Goal: Task Accomplishment & Management: Use online tool/utility

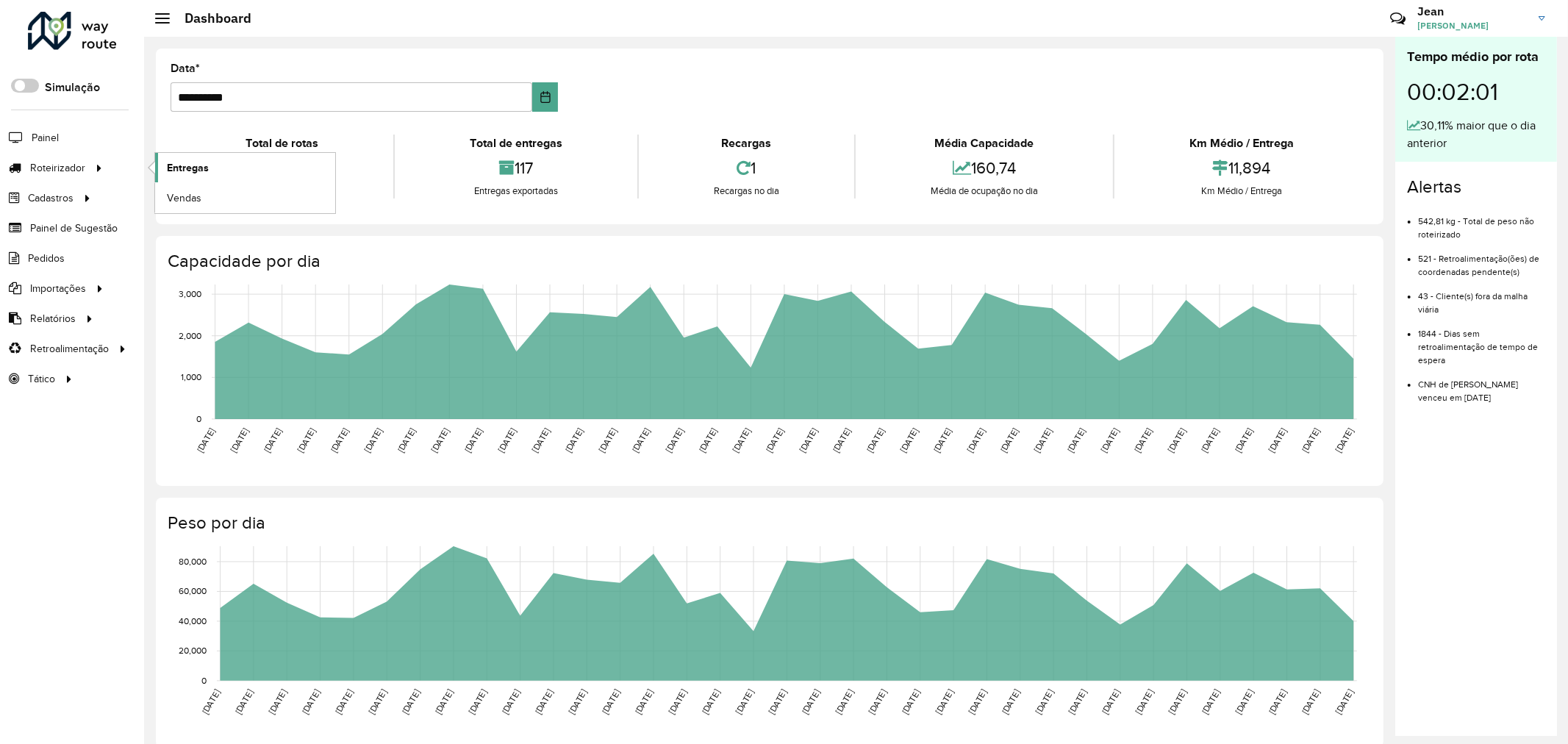
click at [175, 171] on span "Entregas" at bounding box center [187, 168] width 42 height 15
click at [102, 45] on div at bounding box center [73, 31] width 89 height 39
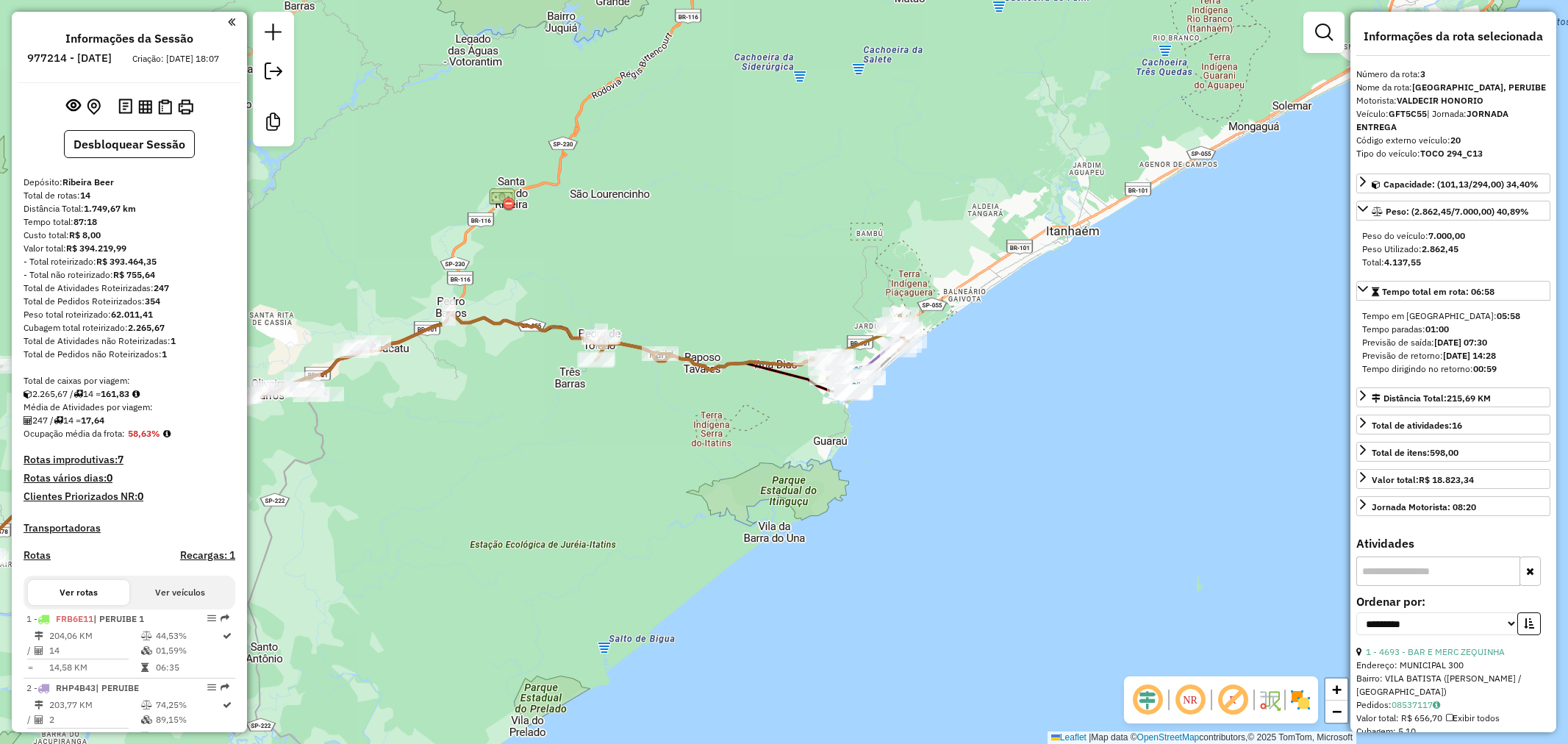
select select "**********"
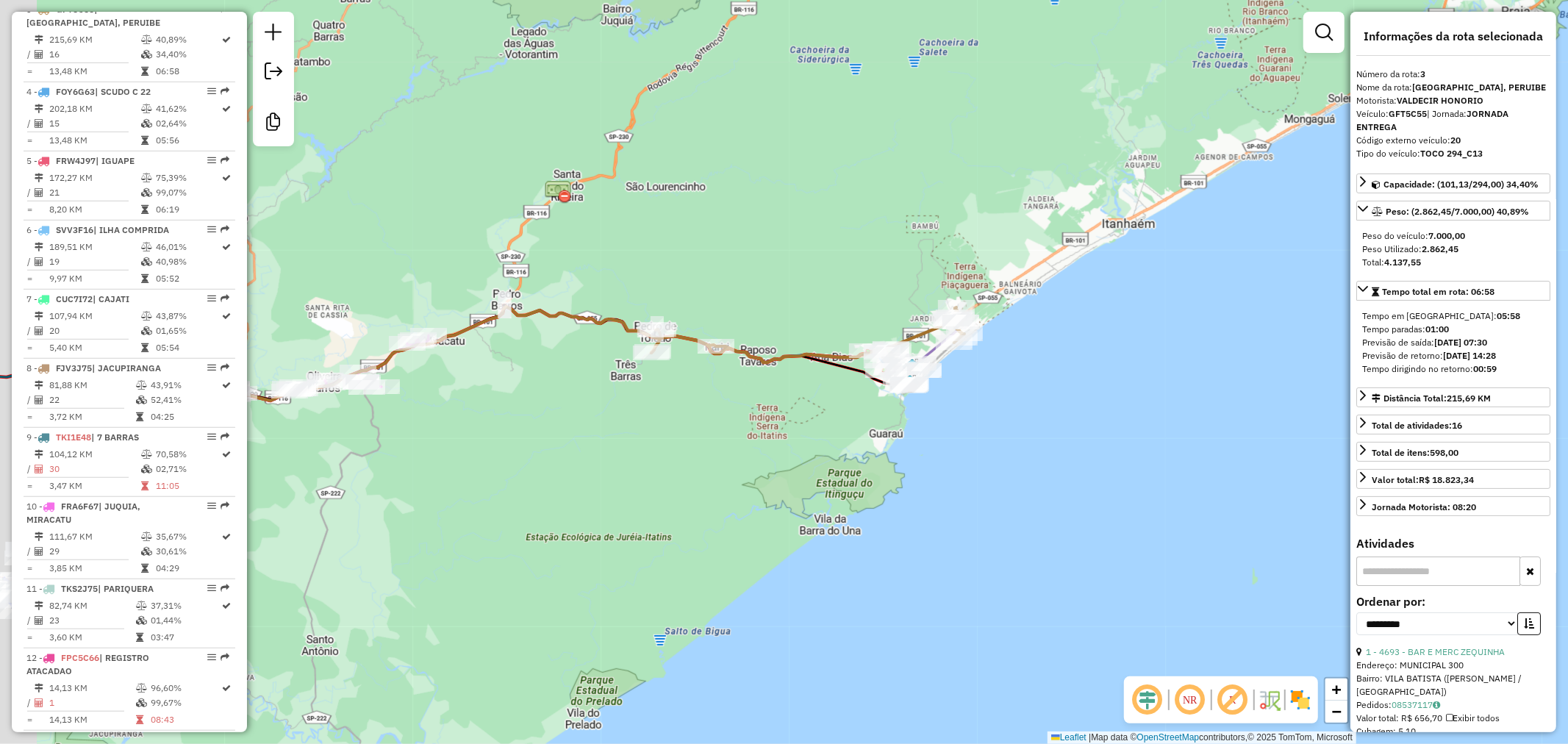
drag, startPoint x: 549, startPoint y: 224, endPoint x: 745, endPoint y: 269, distance: 201.1
click at [734, 256] on div "Janela de atendimento Grade de atendimento Capacidade Transportadoras Veículos …" at bounding box center [784, 372] width 1568 height 744
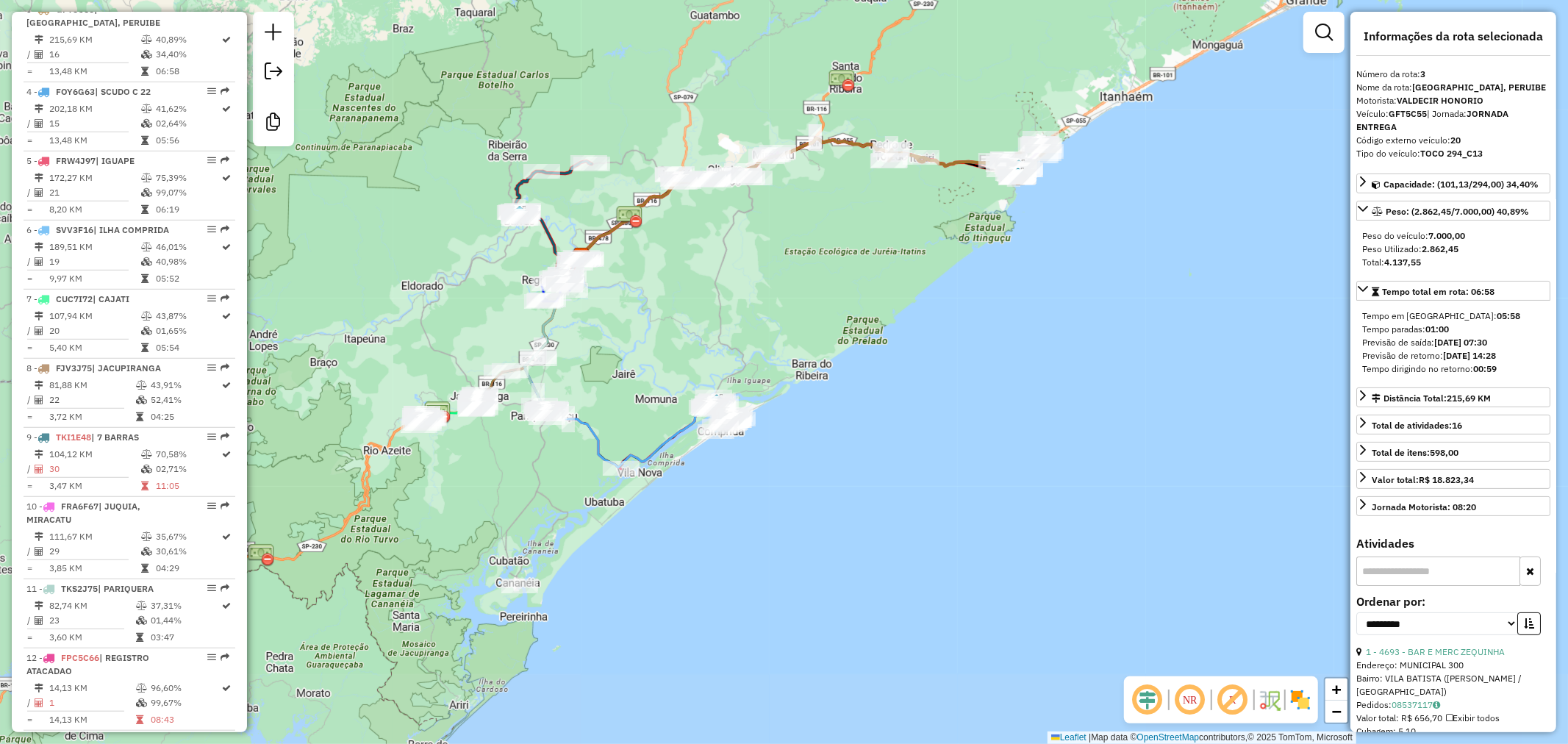
drag, startPoint x: 797, startPoint y: 420, endPoint x: 884, endPoint y: 241, distance: 199.0
click at [884, 241] on div "Janela de atendimento Grade de atendimento Capacidade Transportadoras Veículos …" at bounding box center [784, 372] width 1568 height 744
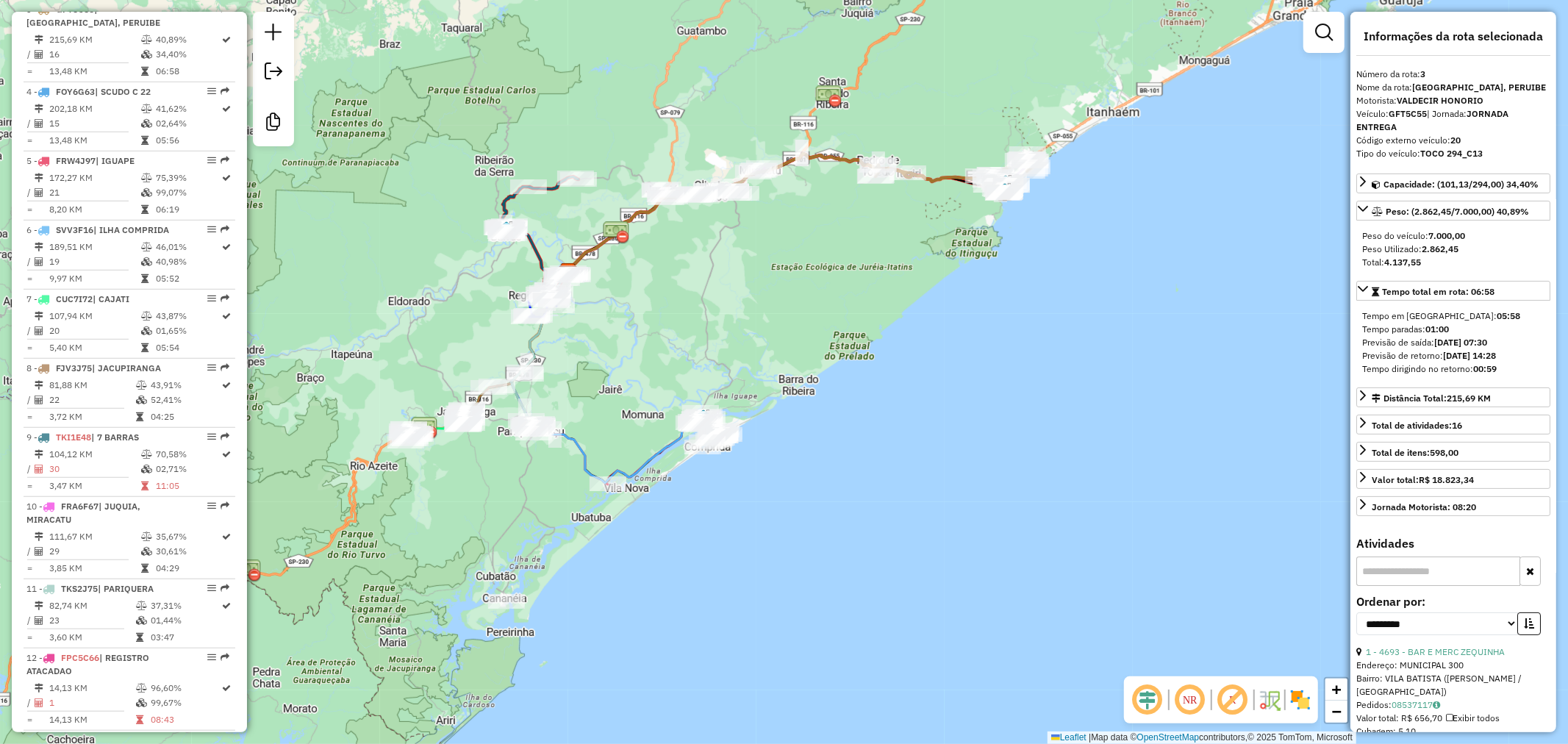
drag, startPoint x: 790, startPoint y: 300, endPoint x: 814, endPoint y: 216, distance: 87.4
click at [765, 321] on div "Janela de atendimento Grade de atendimento Capacidade Transportadoras Veículos …" at bounding box center [784, 372] width 1568 height 744
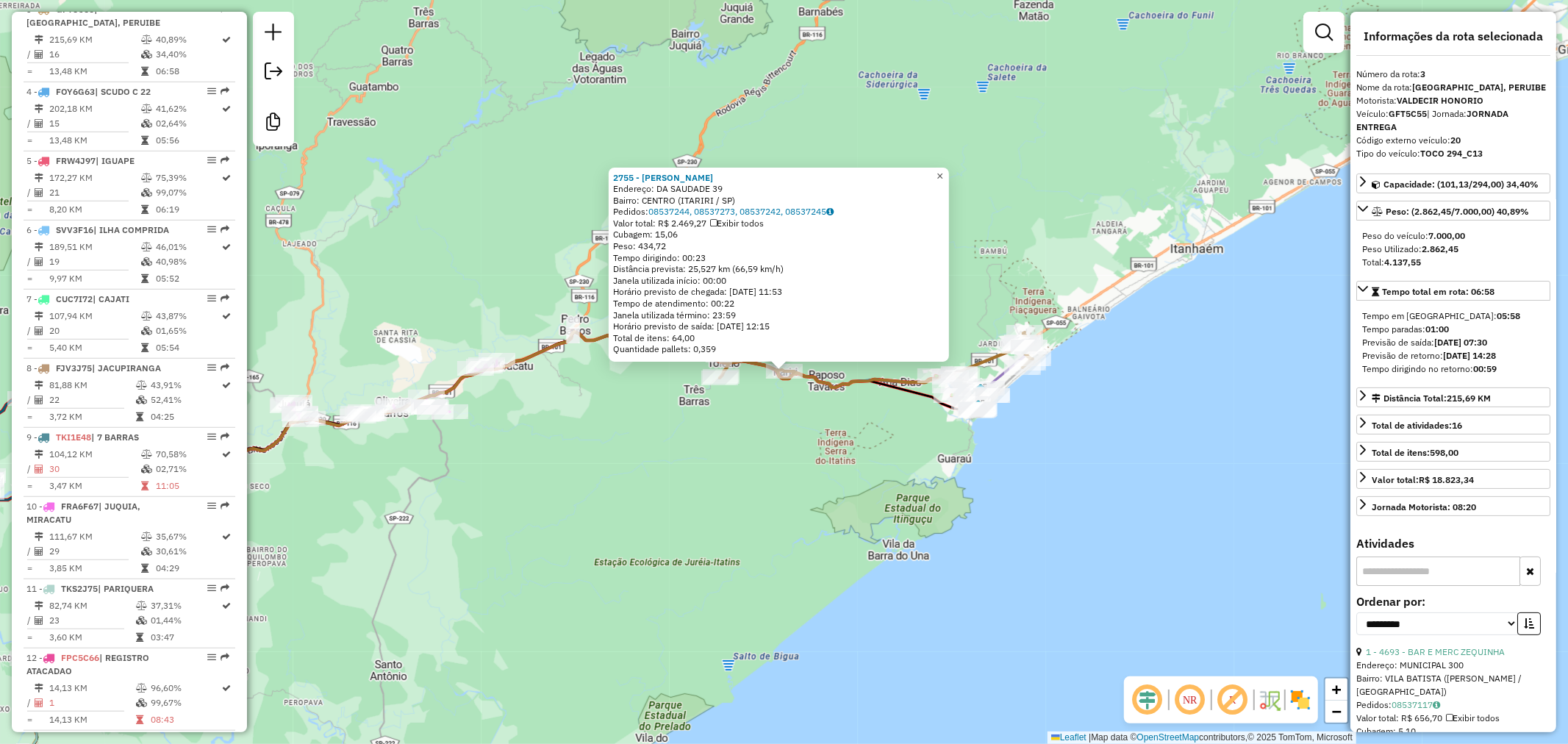
click at [943, 170] on span "×" at bounding box center [940, 176] width 7 height 13
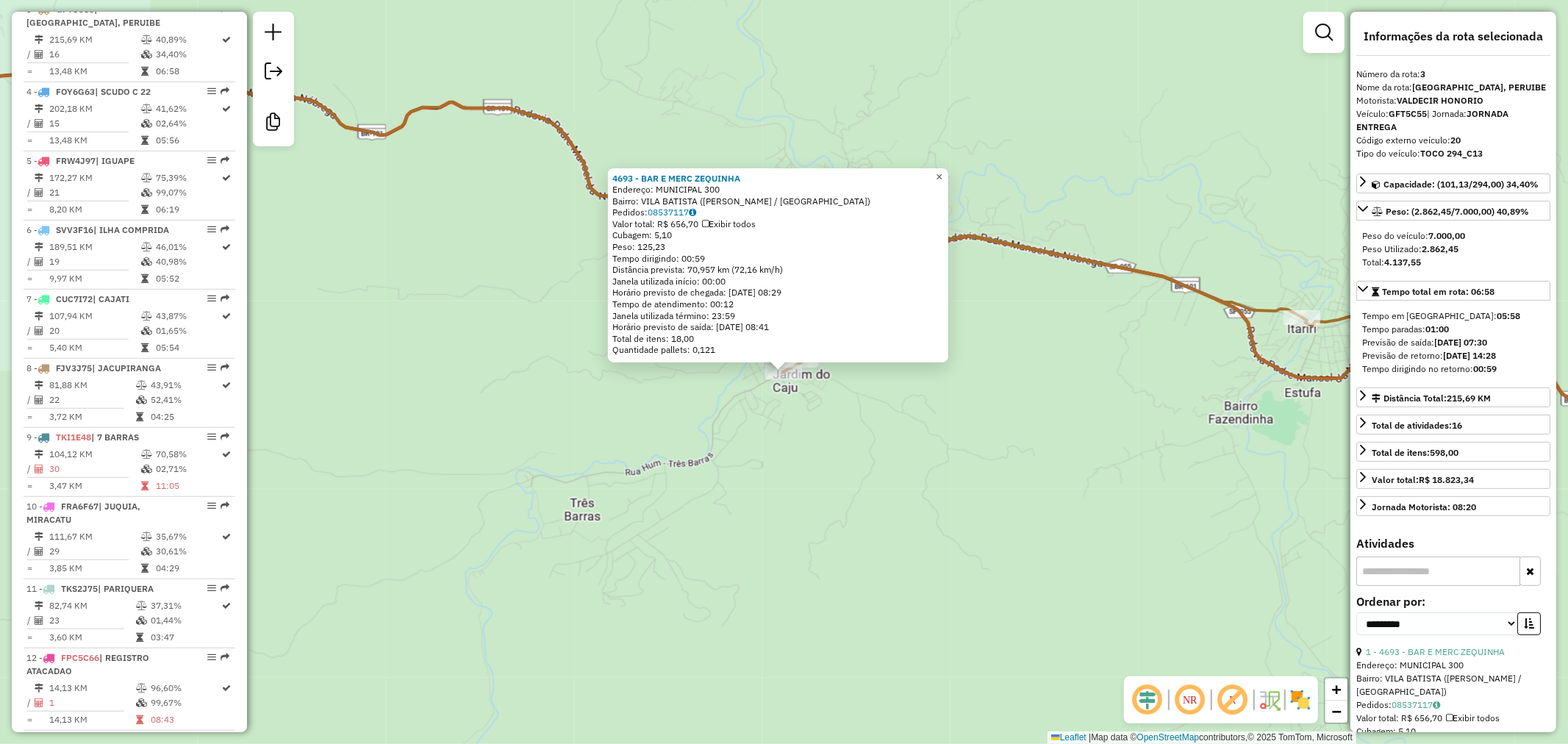
click at [942, 170] on span "×" at bounding box center [940, 176] width 7 height 13
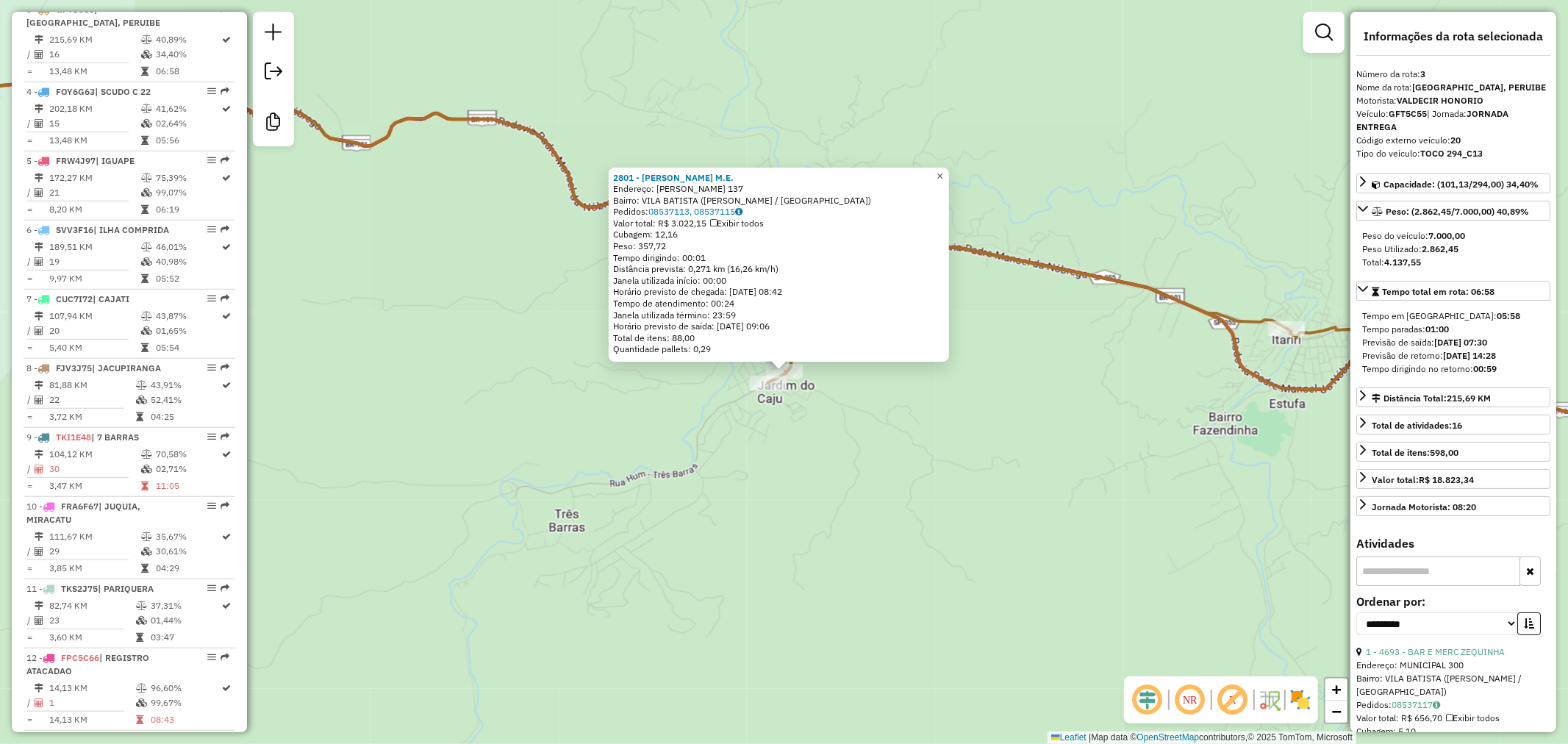
click at [943, 170] on span "×" at bounding box center [940, 176] width 7 height 13
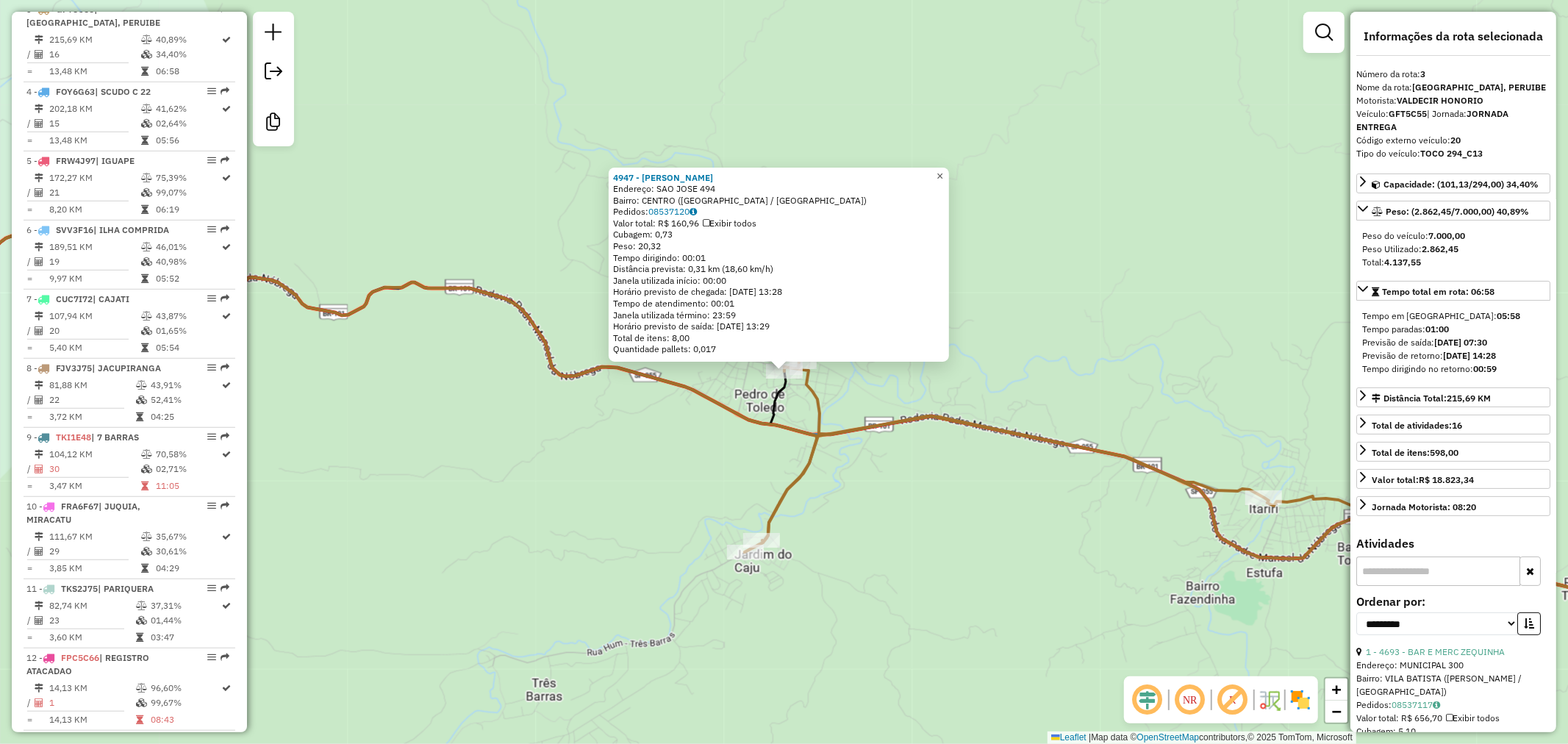
click at [943, 170] on span "×" at bounding box center [940, 176] width 7 height 13
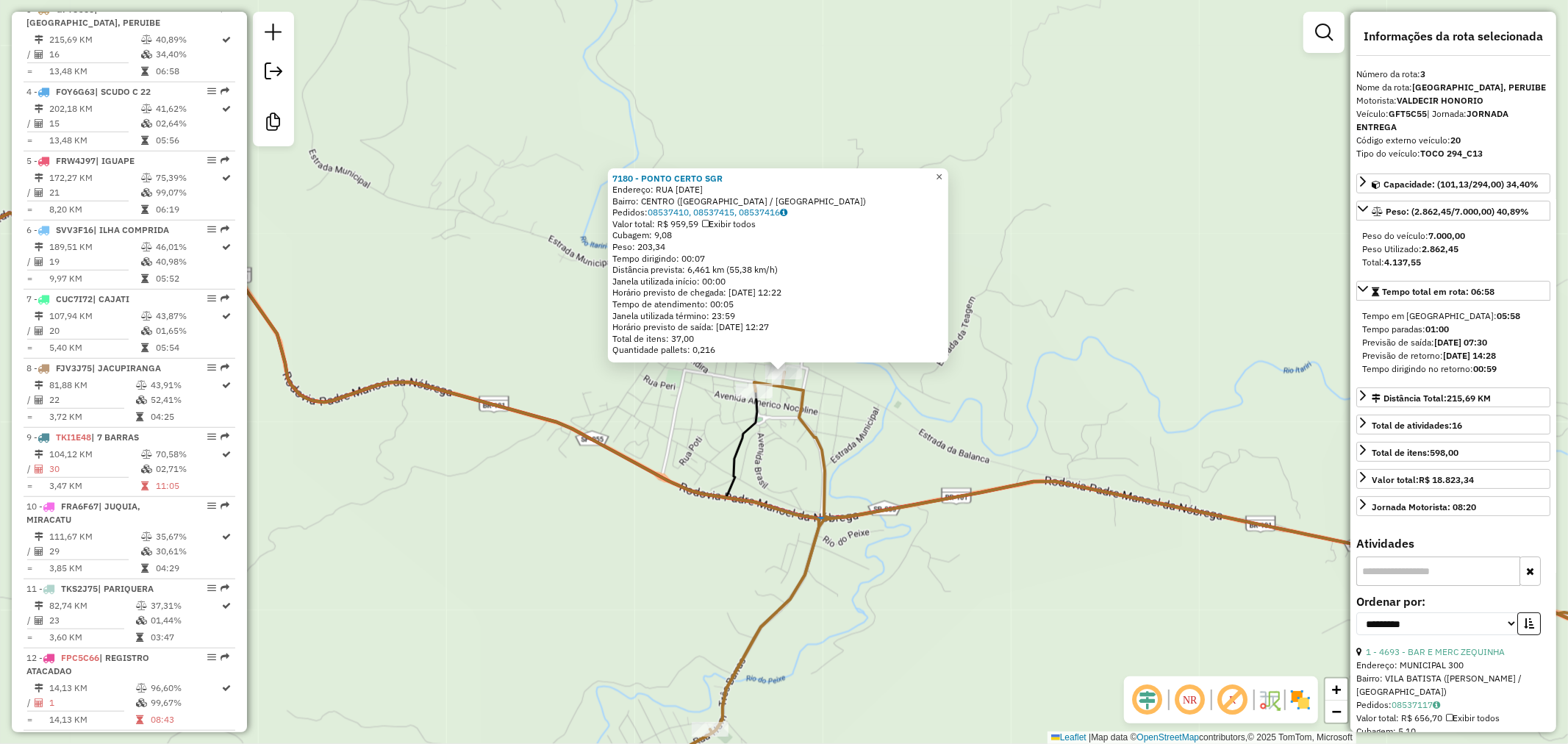
click at [944, 173] on link "×" at bounding box center [940, 177] width 18 height 18
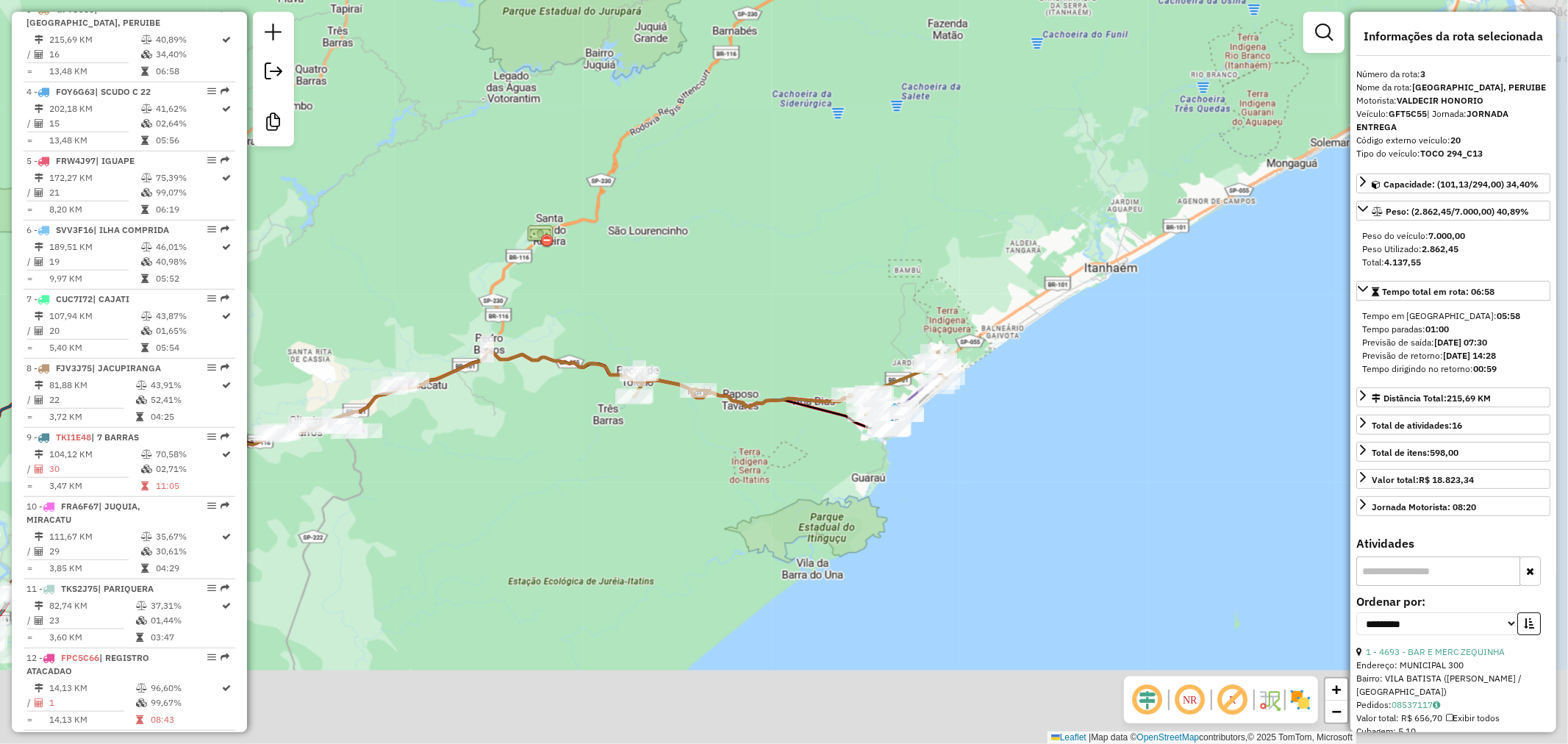
drag, startPoint x: 745, startPoint y: 432, endPoint x: 727, endPoint y: 384, distance: 51.3
click at [727, 384] on div "Janela de atendimento Grade de atendimento Capacidade Transportadoras Veículos …" at bounding box center [784, 372] width 1568 height 744
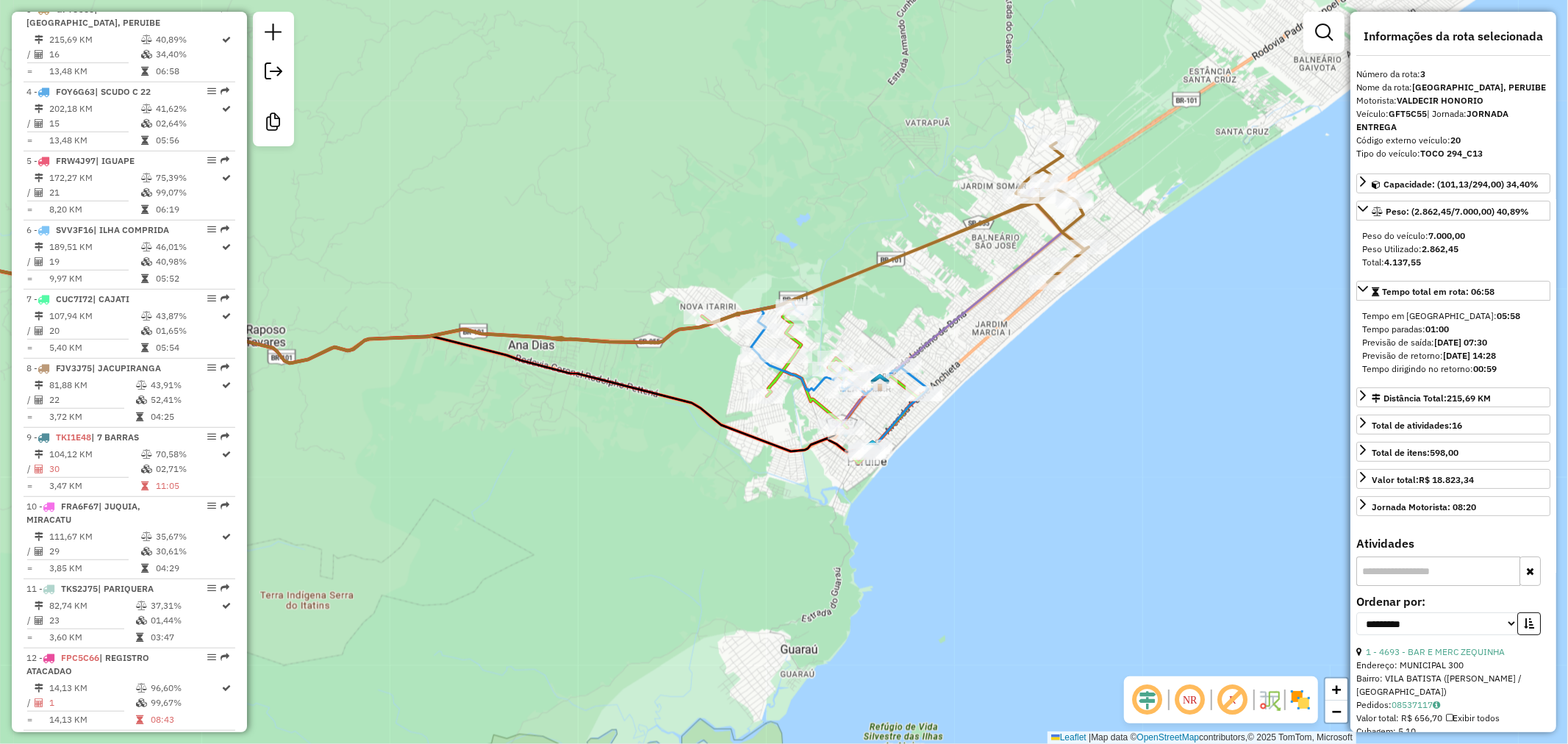
drag, startPoint x: 1030, startPoint y: 316, endPoint x: 1024, endPoint y: 338, distance: 22.8
click at [1026, 334] on div "Janela de atendimento Grade de atendimento Capacidade Transportadoras Veículos …" at bounding box center [784, 372] width 1568 height 744
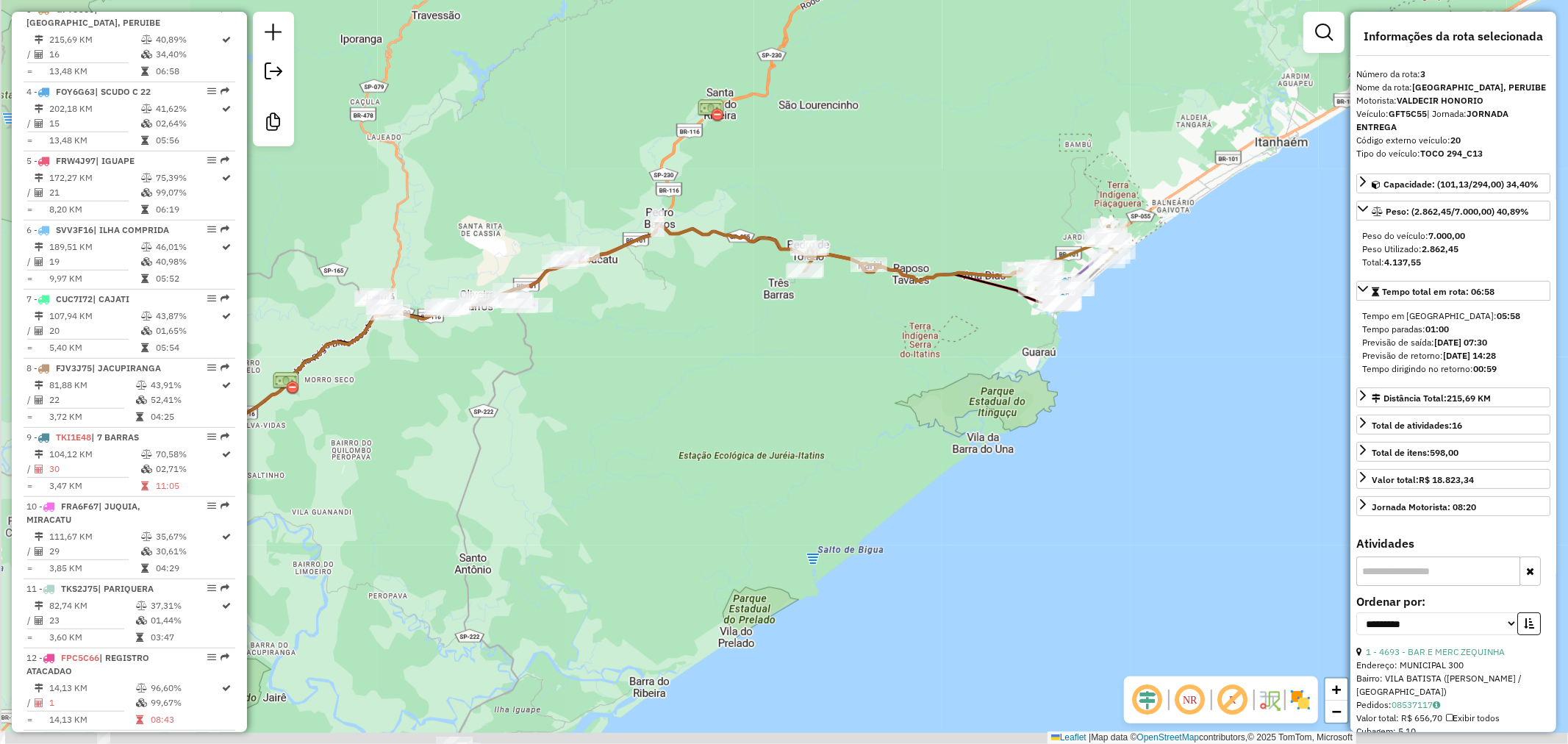
drag, startPoint x: 741, startPoint y: 514, endPoint x: 941, endPoint y: 402, distance: 229.2
click at [989, 368] on div "Janela de atendimento Grade de atendimento Capacidade Transportadoras Veículos …" at bounding box center [784, 372] width 1568 height 744
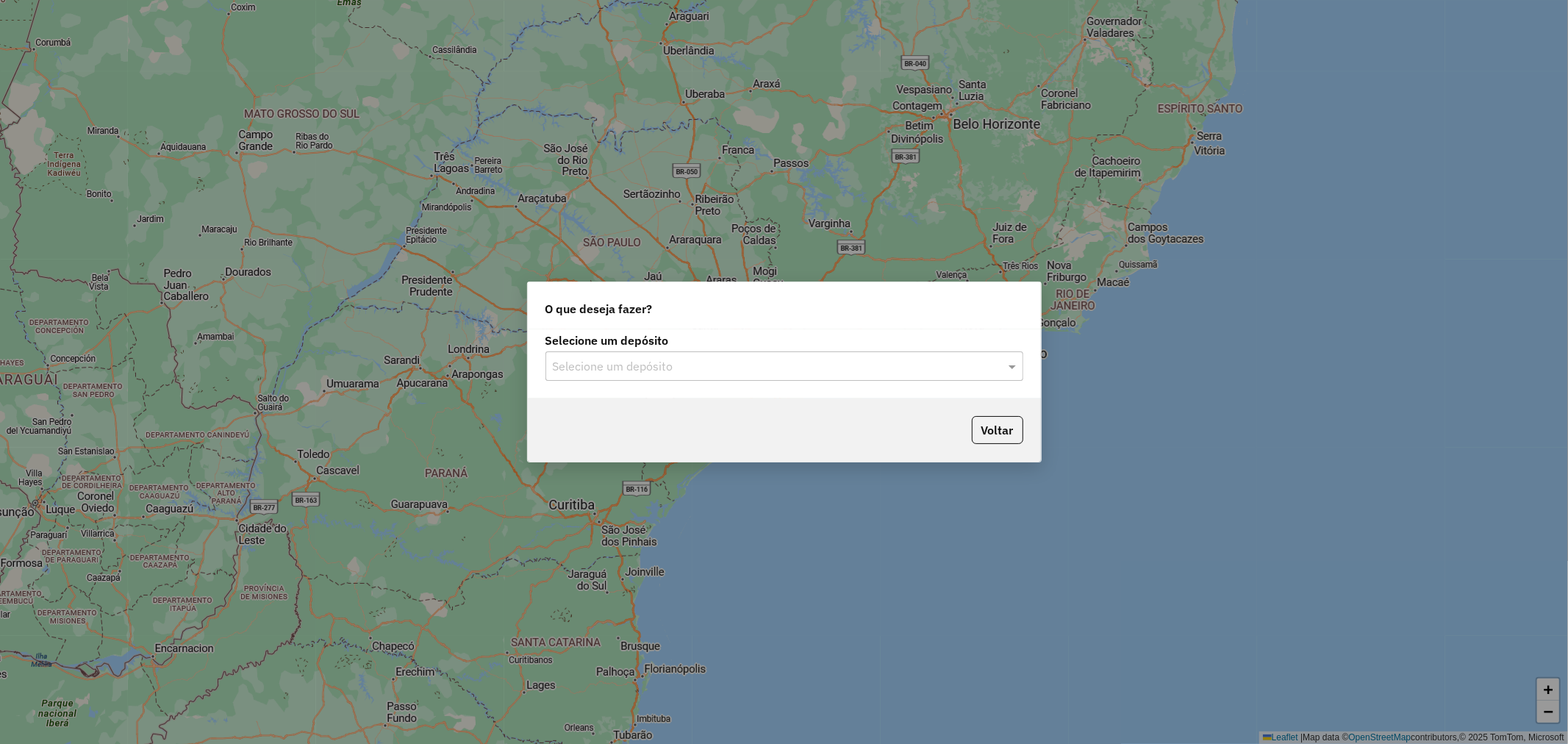
click at [733, 350] on div "Selecione um depósito Selecione um depósito" at bounding box center [784, 358] width 478 height 45
click at [638, 369] on input "text" at bounding box center [769, 366] width 434 height 18
click at [638, 403] on div "Ribeira Beer" at bounding box center [784, 408] width 477 height 25
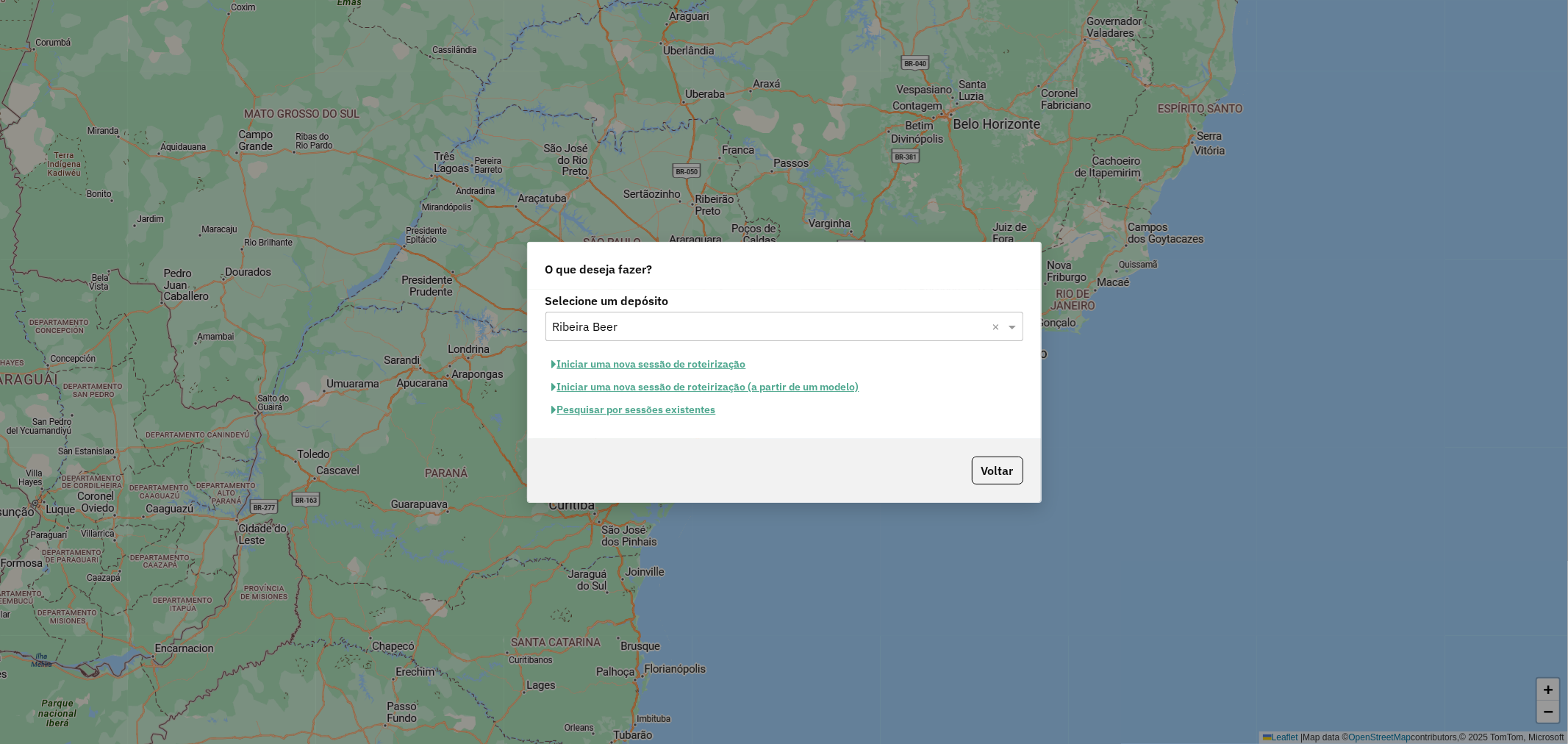
click at [658, 413] on button "Pesquisar por sessões existentes" at bounding box center [633, 410] width 177 height 23
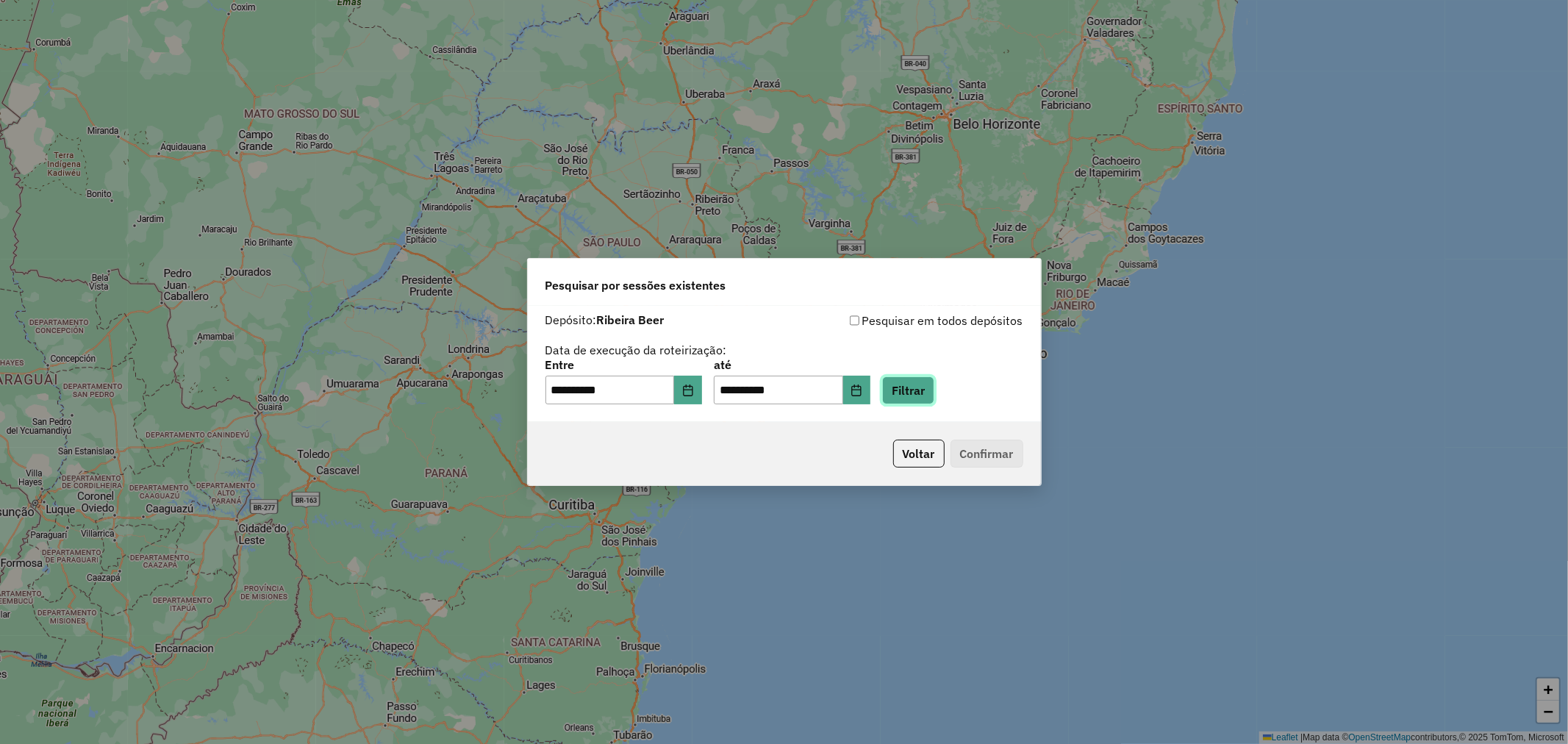
click at [935, 394] on button "Filtrar" at bounding box center [908, 390] width 52 height 28
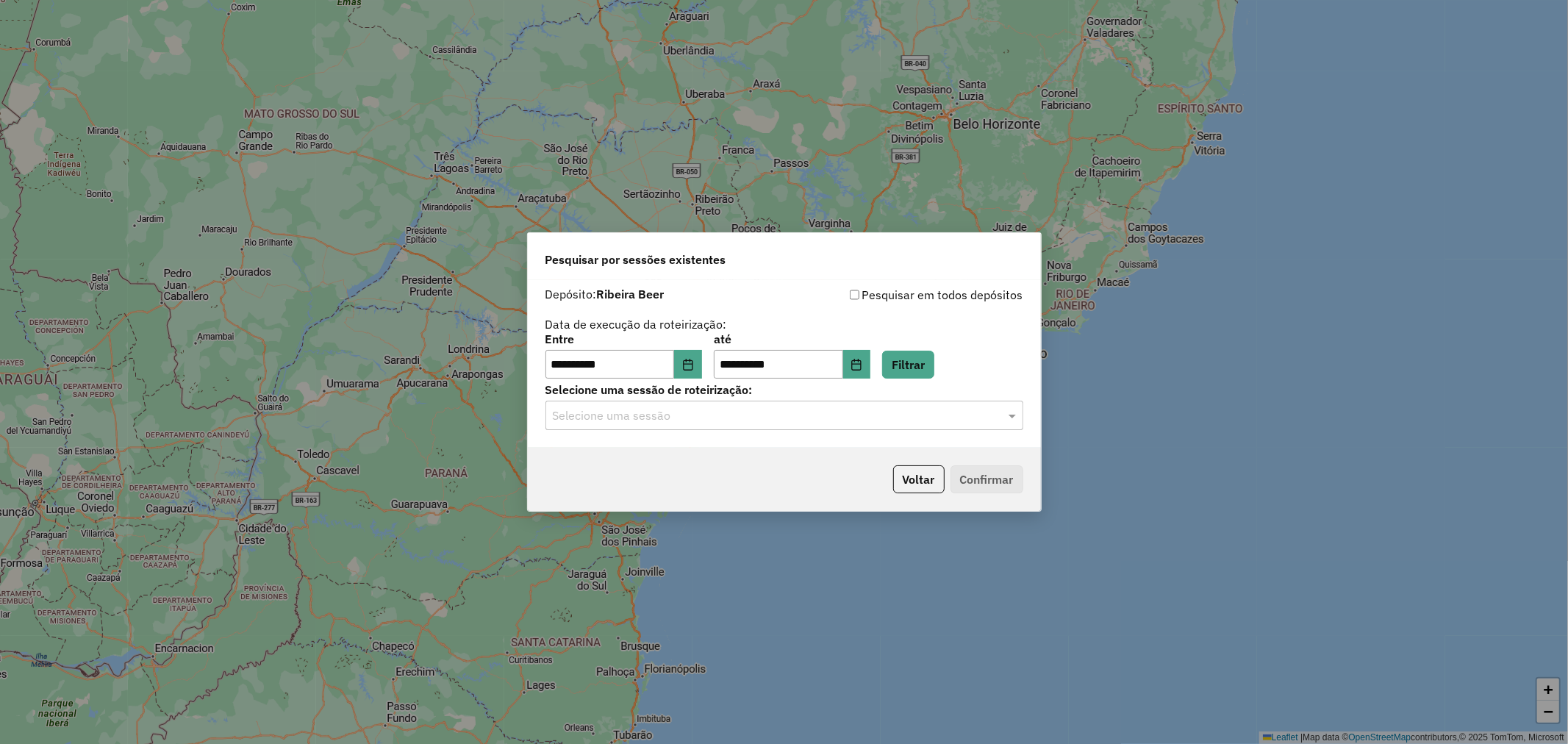
click at [650, 417] on input "text" at bounding box center [769, 416] width 434 height 18
click at [627, 457] on span "977611 - 11/08/2025 14:01" at bounding box center [604, 458] width 104 height 13
click at [1004, 473] on button "Confirmar" at bounding box center [987, 479] width 73 height 28
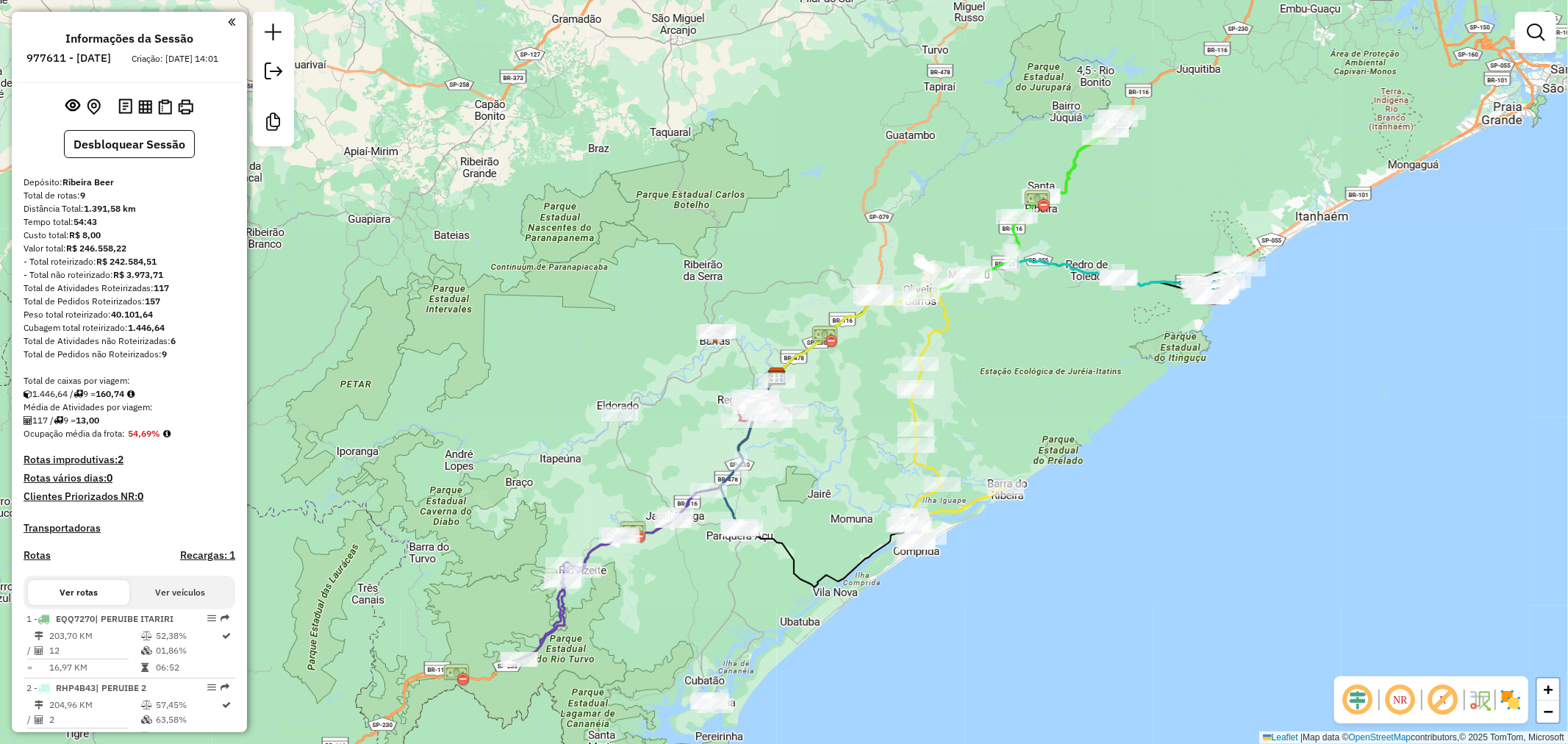
drag, startPoint x: 1049, startPoint y: 403, endPoint x: 938, endPoint y: 457, distance: 123.4
click at [938, 457] on div "Janela de atendimento Grade de atendimento Capacidade Transportadoras Veículos …" at bounding box center [784, 372] width 1568 height 744
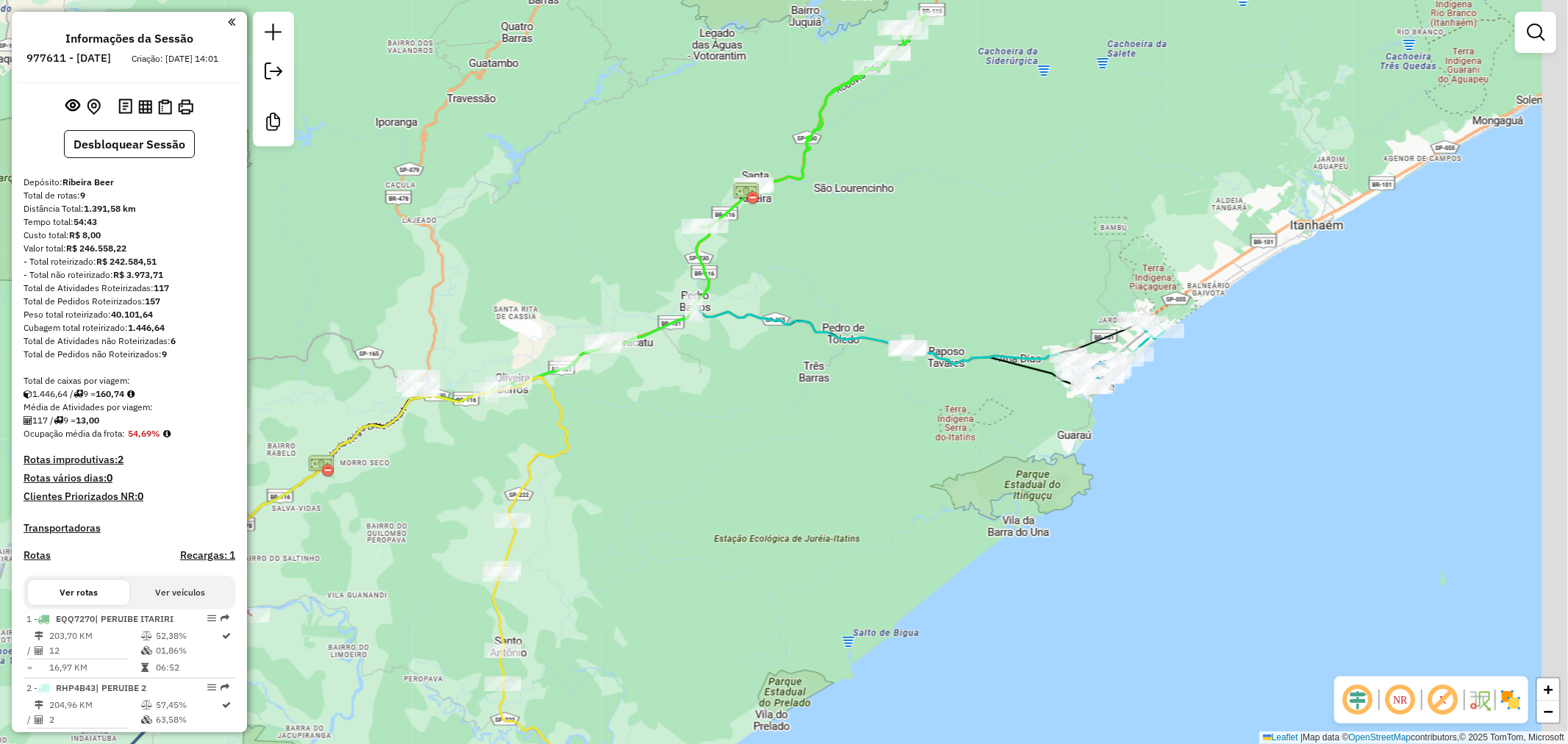
drag, startPoint x: 1081, startPoint y: 404, endPoint x: 962, endPoint y: 466, distance: 134.2
click at [962, 466] on div "Janela de atendimento Grade de atendimento Capacidade Transportadoras Veículos …" at bounding box center [784, 372] width 1568 height 744
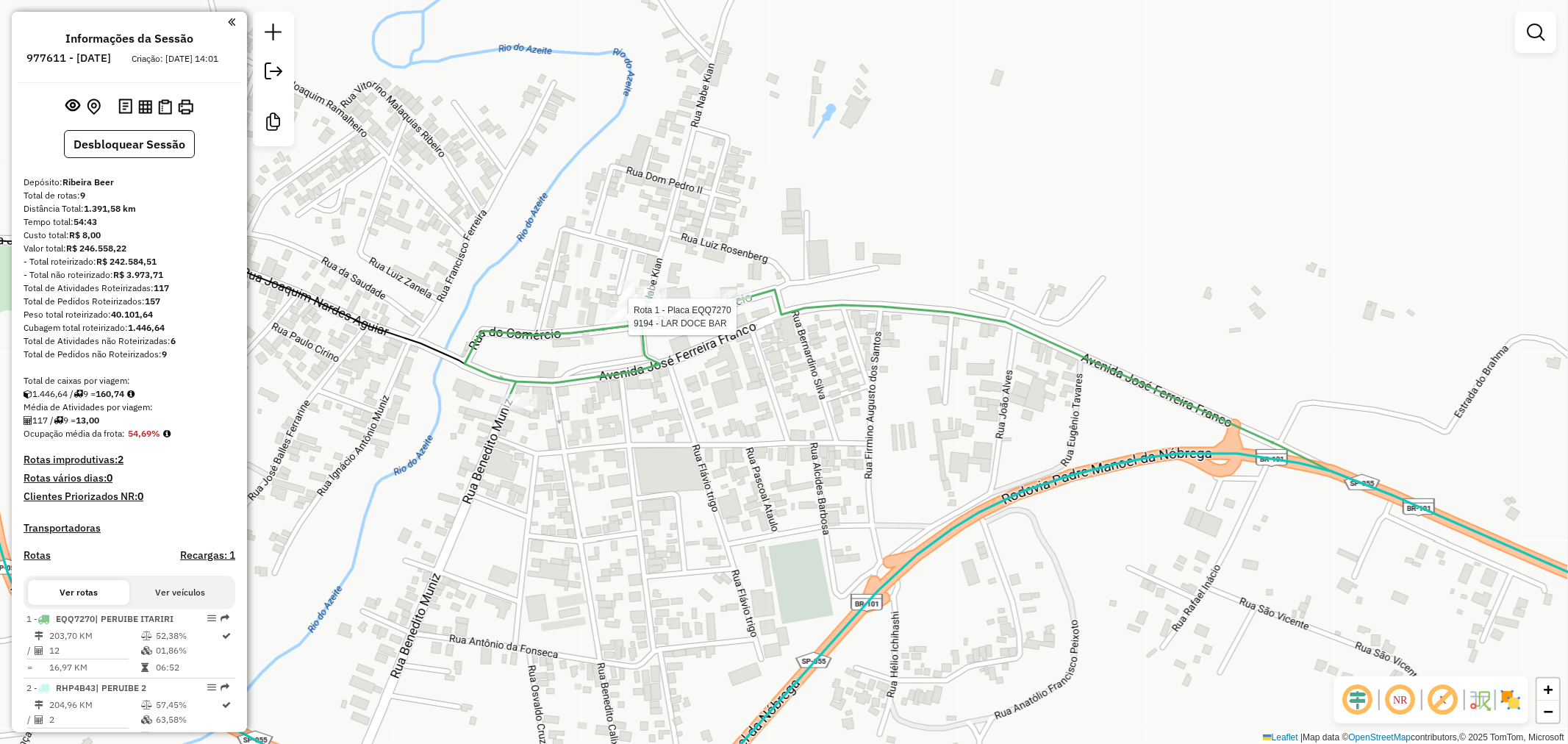
select select "**********"
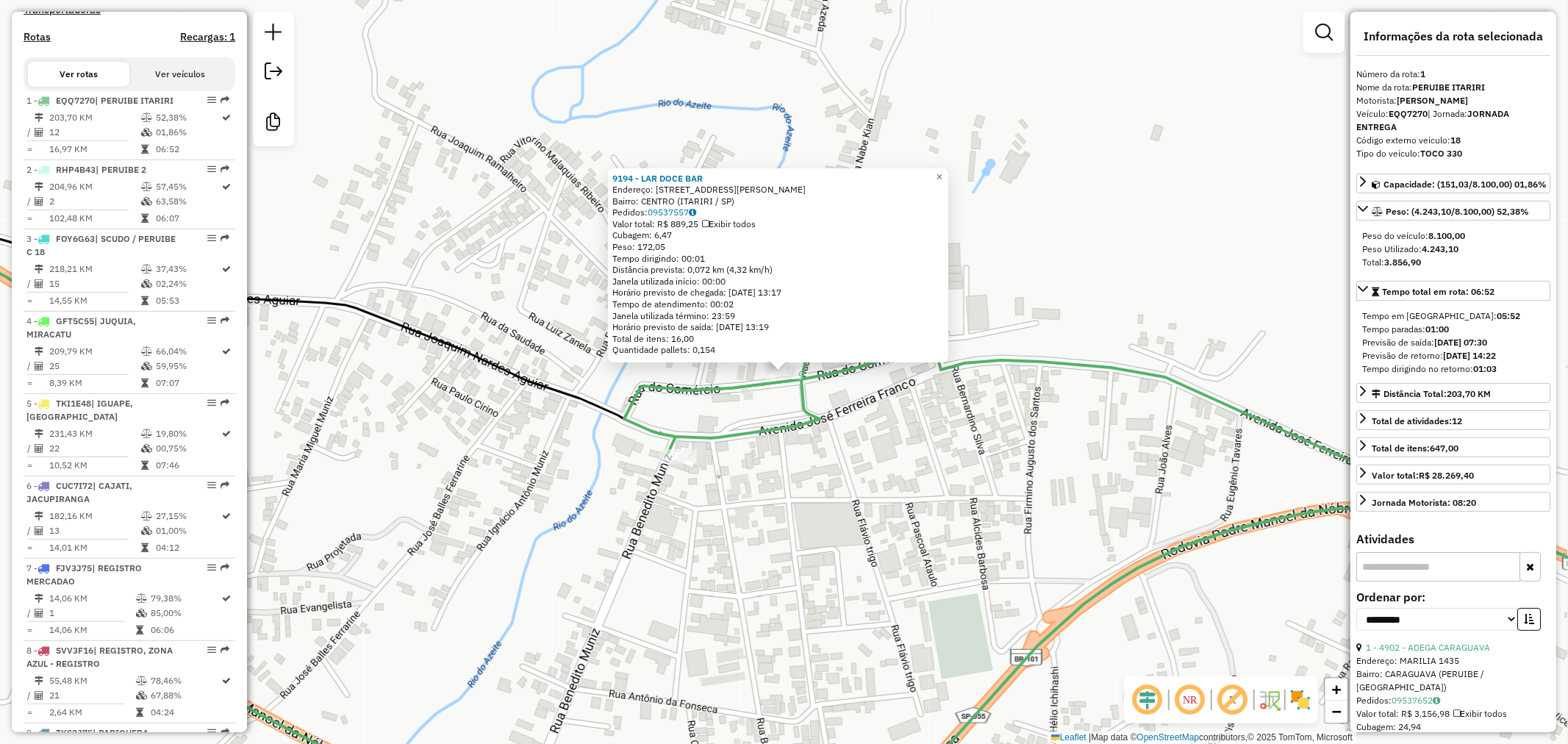
scroll to position [610, 0]
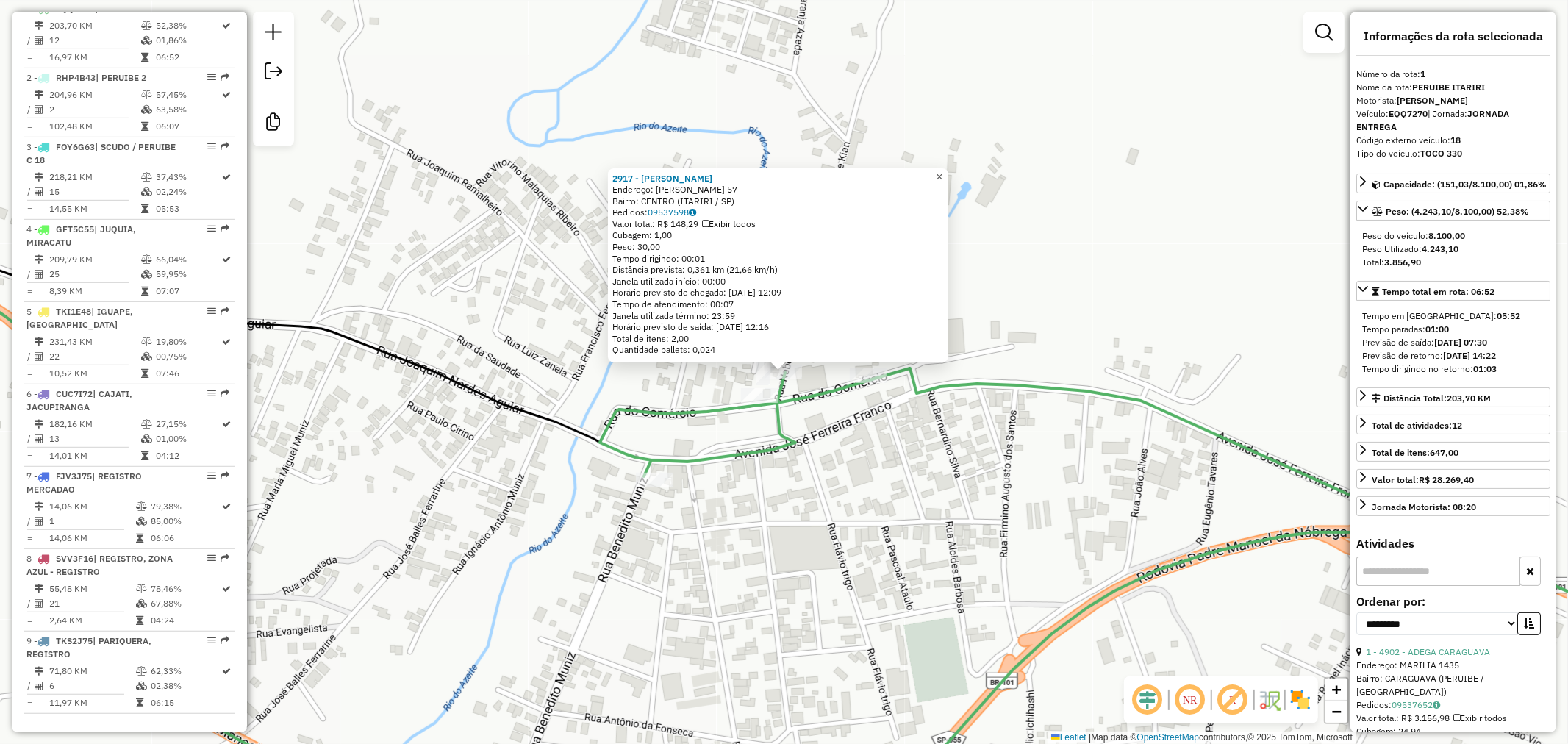
click at [942, 170] on span "×" at bounding box center [940, 176] width 7 height 13
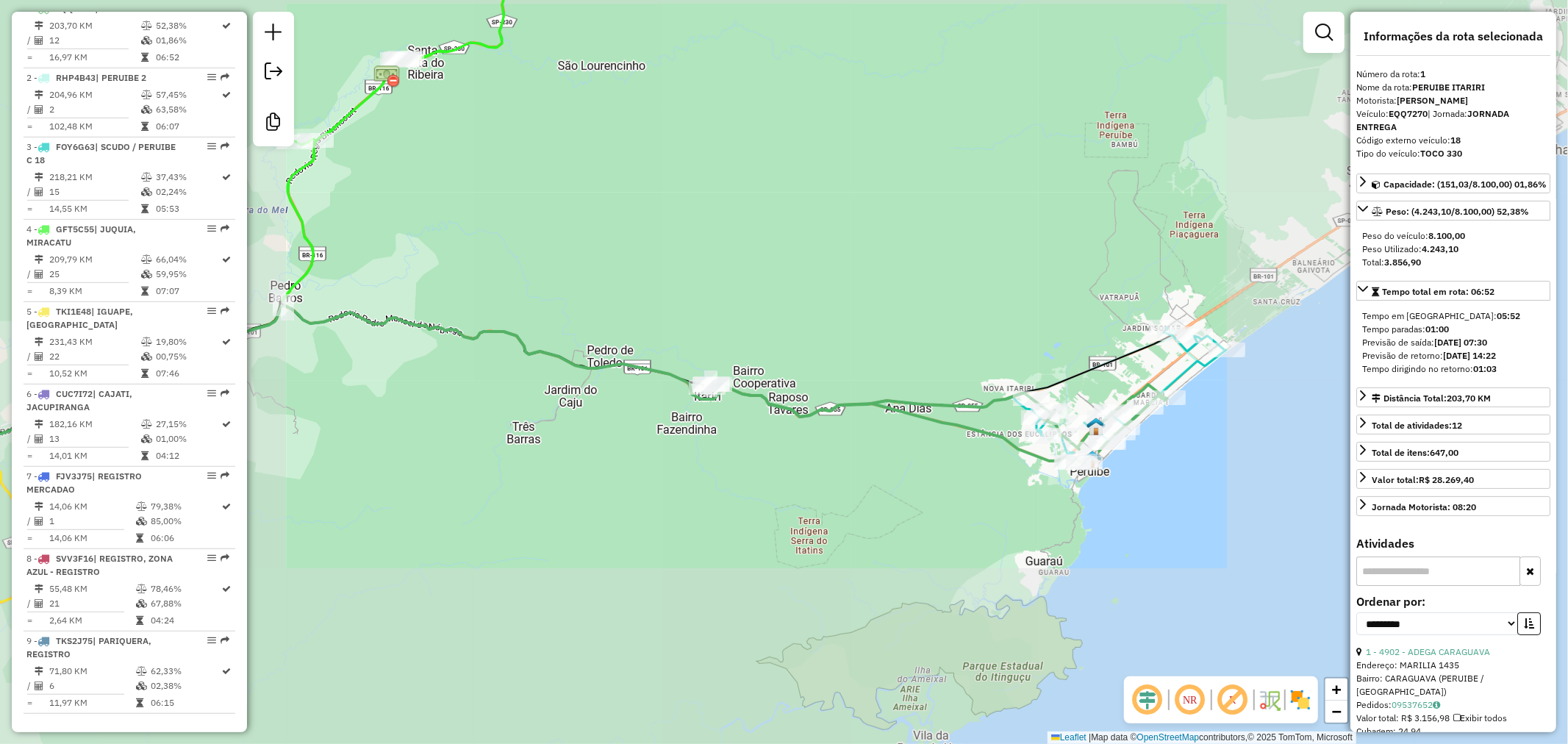
drag, startPoint x: 1012, startPoint y: 493, endPoint x: 862, endPoint y: 443, distance: 158.1
click at [863, 444] on div "Janela de atendimento Grade de atendimento Capacidade Transportadoras Veículos …" at bounding box center [784, 372] width 1568 height 744
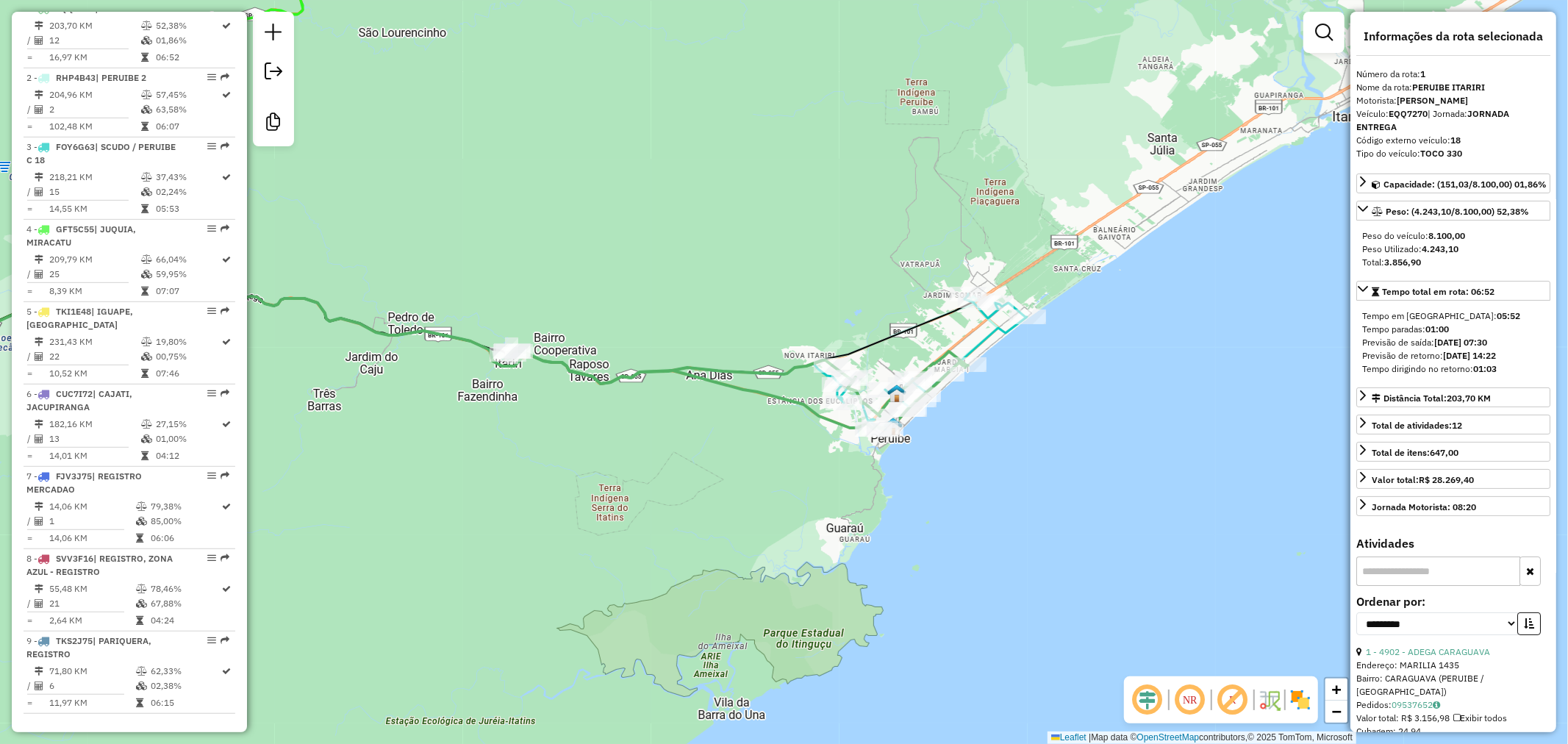
drag, startPoint x: 1051, startPoint y: 469, endPoint x: 1003, endPoint y: 483, distance: 50.0
click at [1003, 483] on div "Janela de atendimento Grade de atendimento Capacidade Transportadoras Veículos …" at bounding box center [784, 372] width 1568 height 744
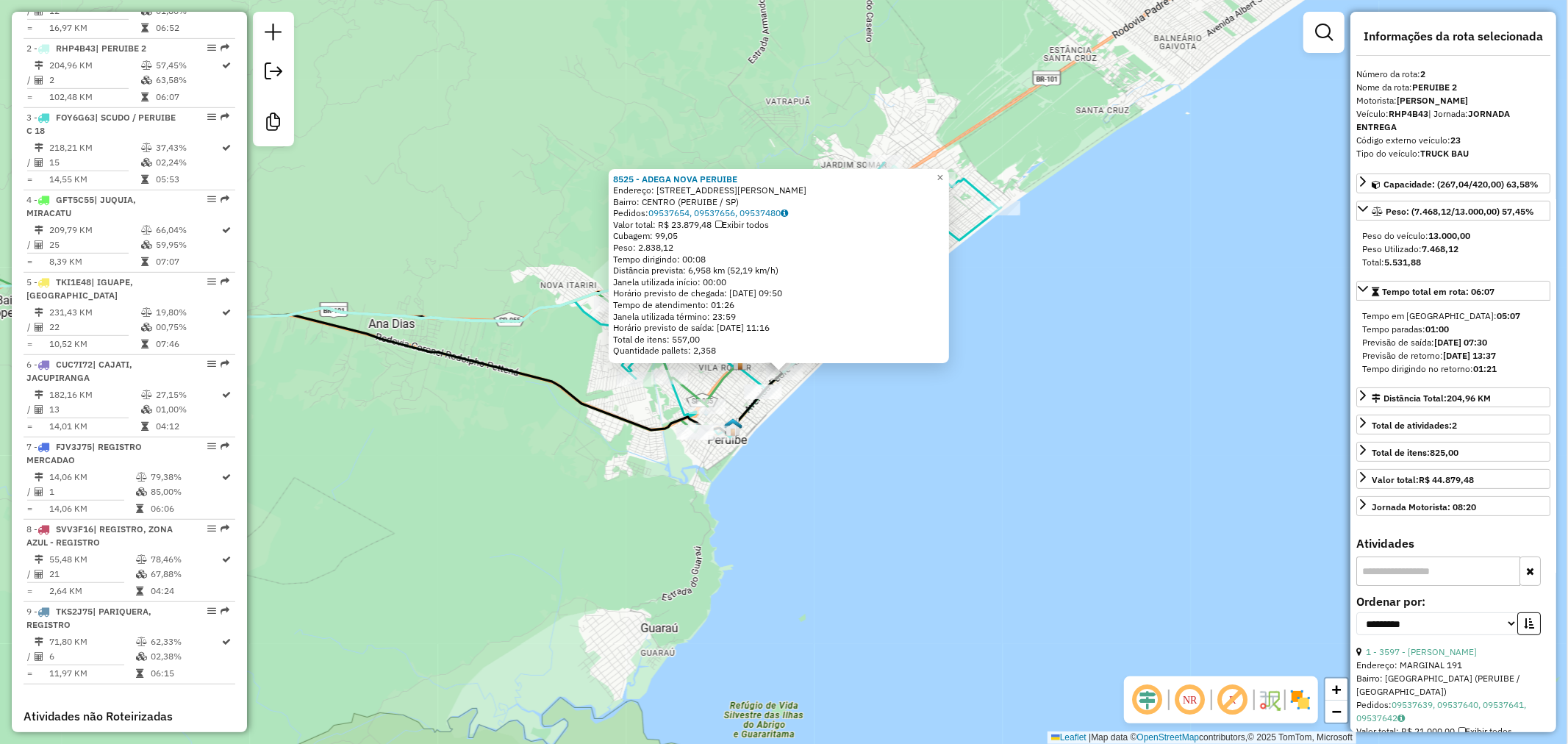
scroll to position [680, 0]
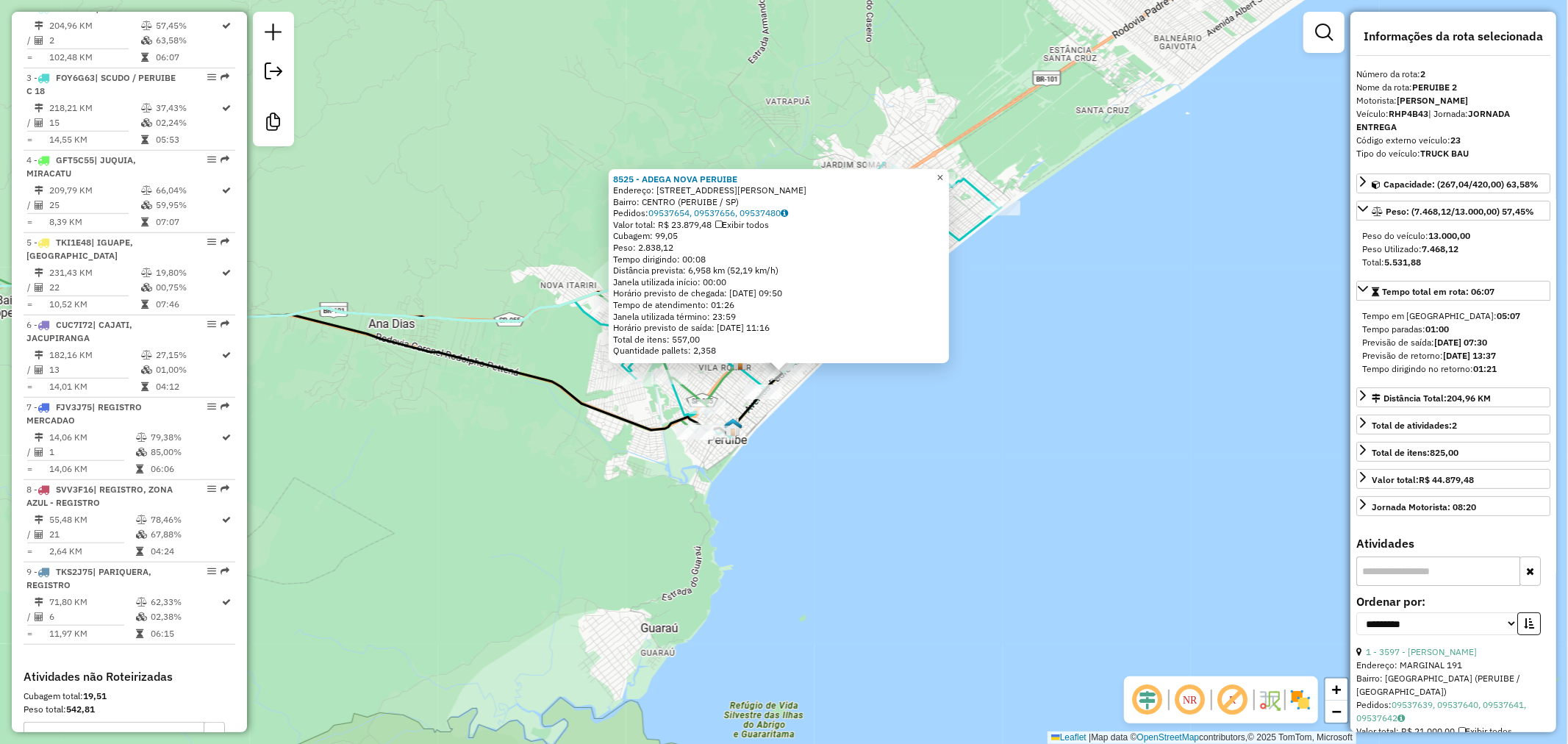
click at [949, 169] on link "×" at bounding box center [940, 177] width 18 height 18
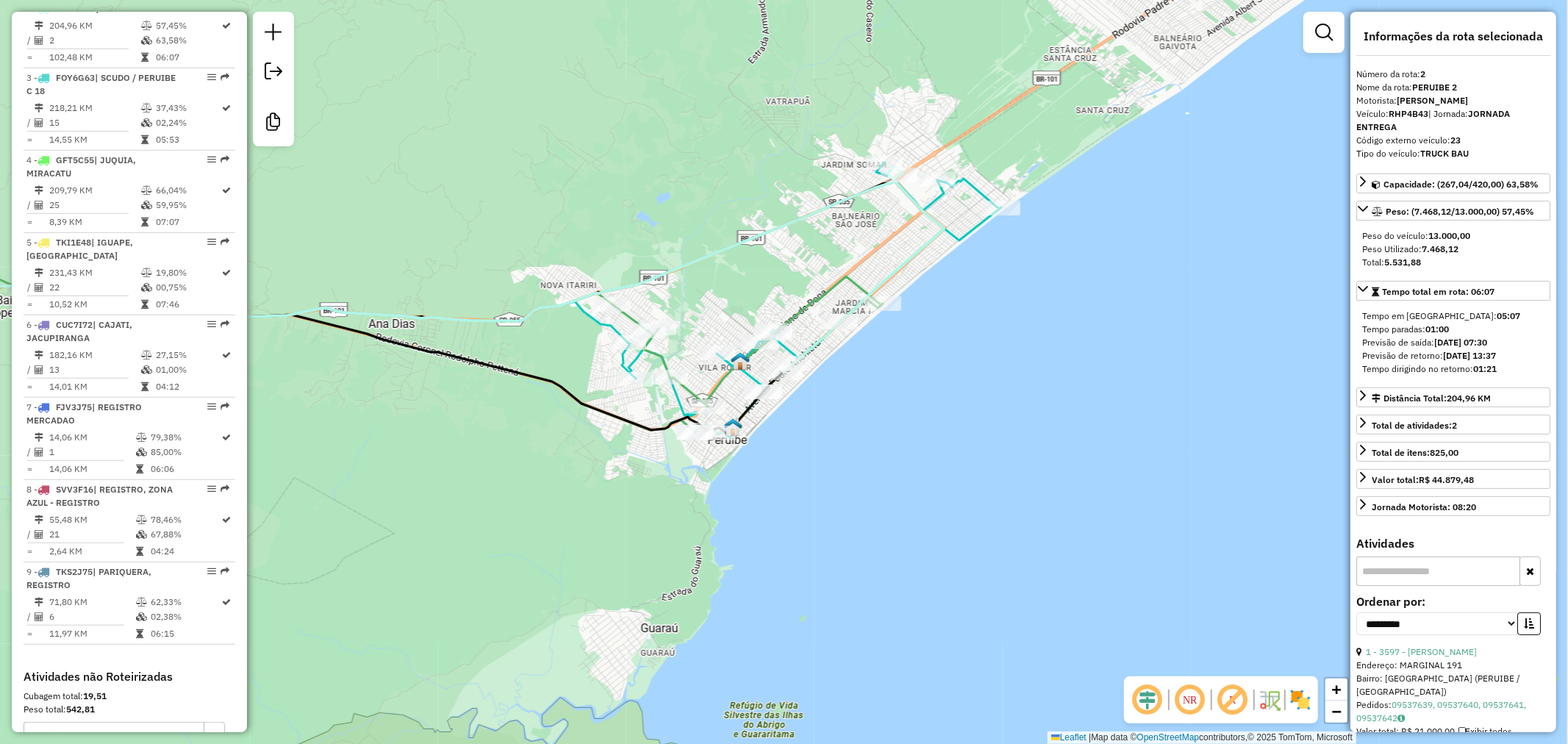
drag, startPoint x: 832, startPoint y: 438, endPoint x: 895, endPoint y: 415, distance: 67.1
click at [897, 424] on div "Rota 2 - Placa RHP4B43 8525 - ADEGA NOVA PERUIBE Janela de atendimento Grade de…" at bounding box center [784, 372] width 1568 height 744
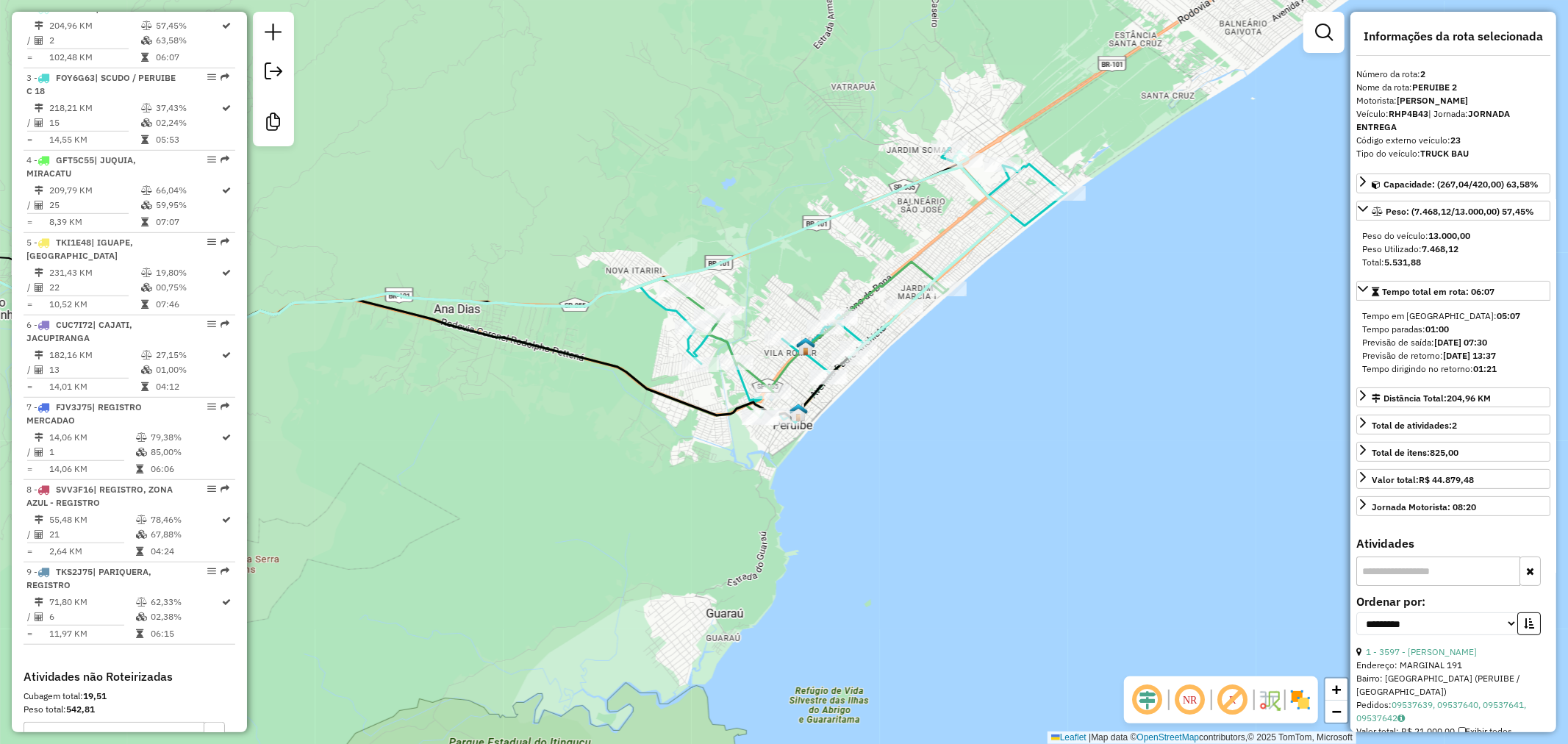
drag, startPoint x: 753, startPoint y: 495, endPoint x: 858, endPoint y: 483, distance: 105.7
click at [855, 483] on div "Janela de atendimento Grade de atendimento Capacidade Transportadoras Veículos …" at bounding box center [784, 372] width 1568 height 744
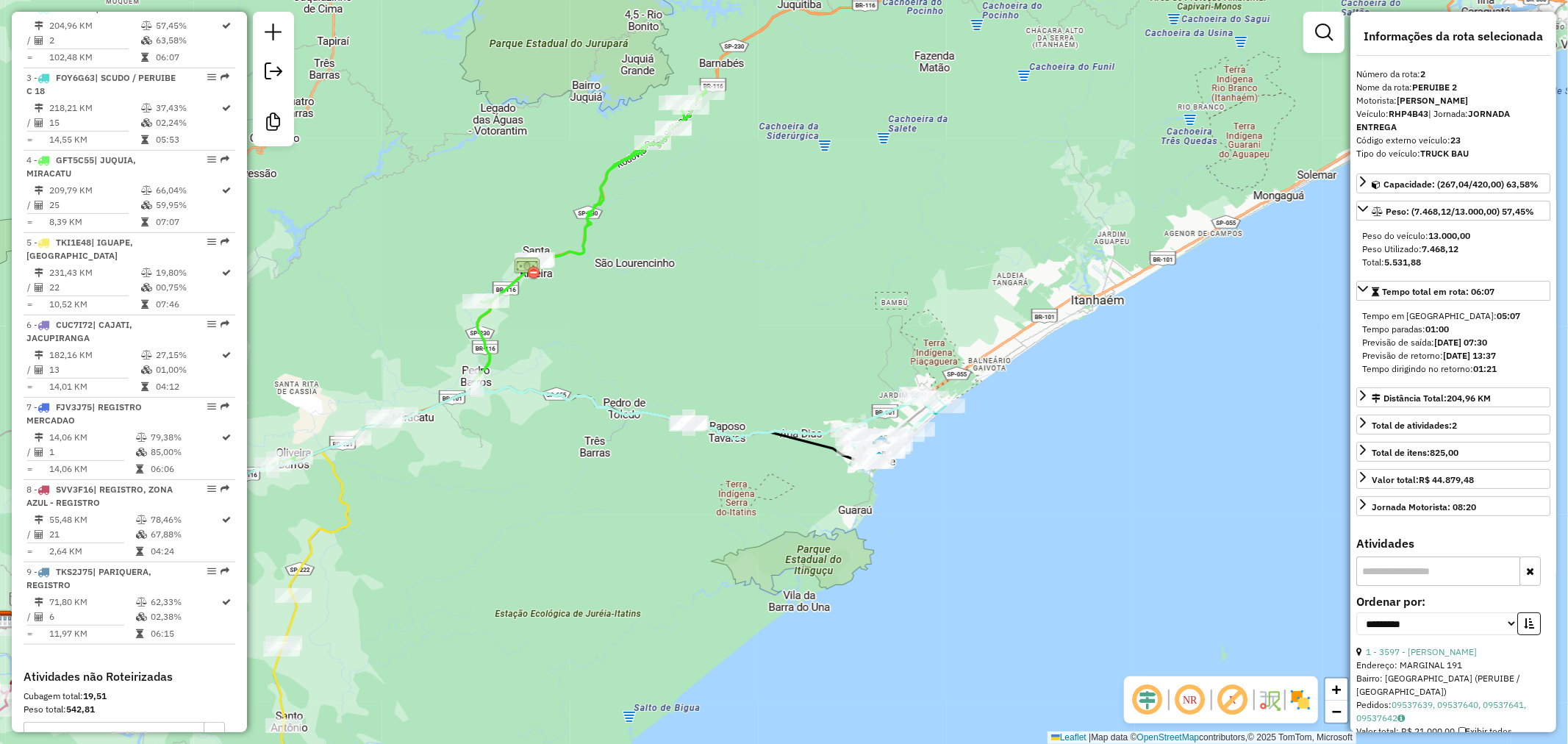
drag, startPoint x: 799, startPoint y: 509, endPoint x: 978, endPoint y: 356, distance: 235.5
click at [978, 356] on div "Janela de atendimento Grade de atendimento Capacidade Transportadoras Veículos …" at bounding box center [784, 372] width 1568 height 744
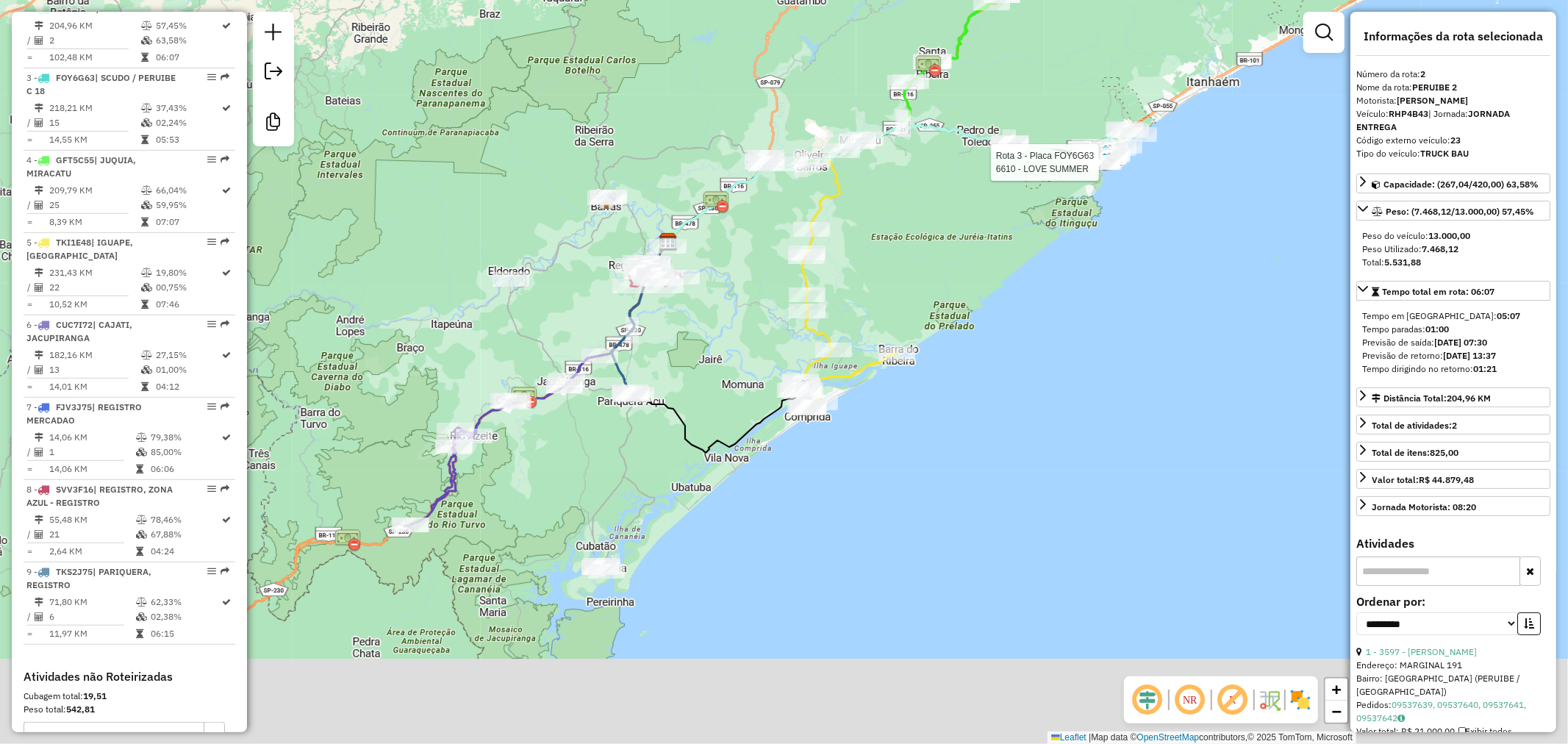
drag, startPoint x: 916, startPoint y: 454, endPoint x: 952, endPoint y: 339, distance: 120.5
click at [991, 306] on div "Rota 3 - Placa FOY6G63 6610 - LOVE SUMMER Janela de atendimento Grade de atendi…" at bounding box center [784, 372] width 1568 height 744
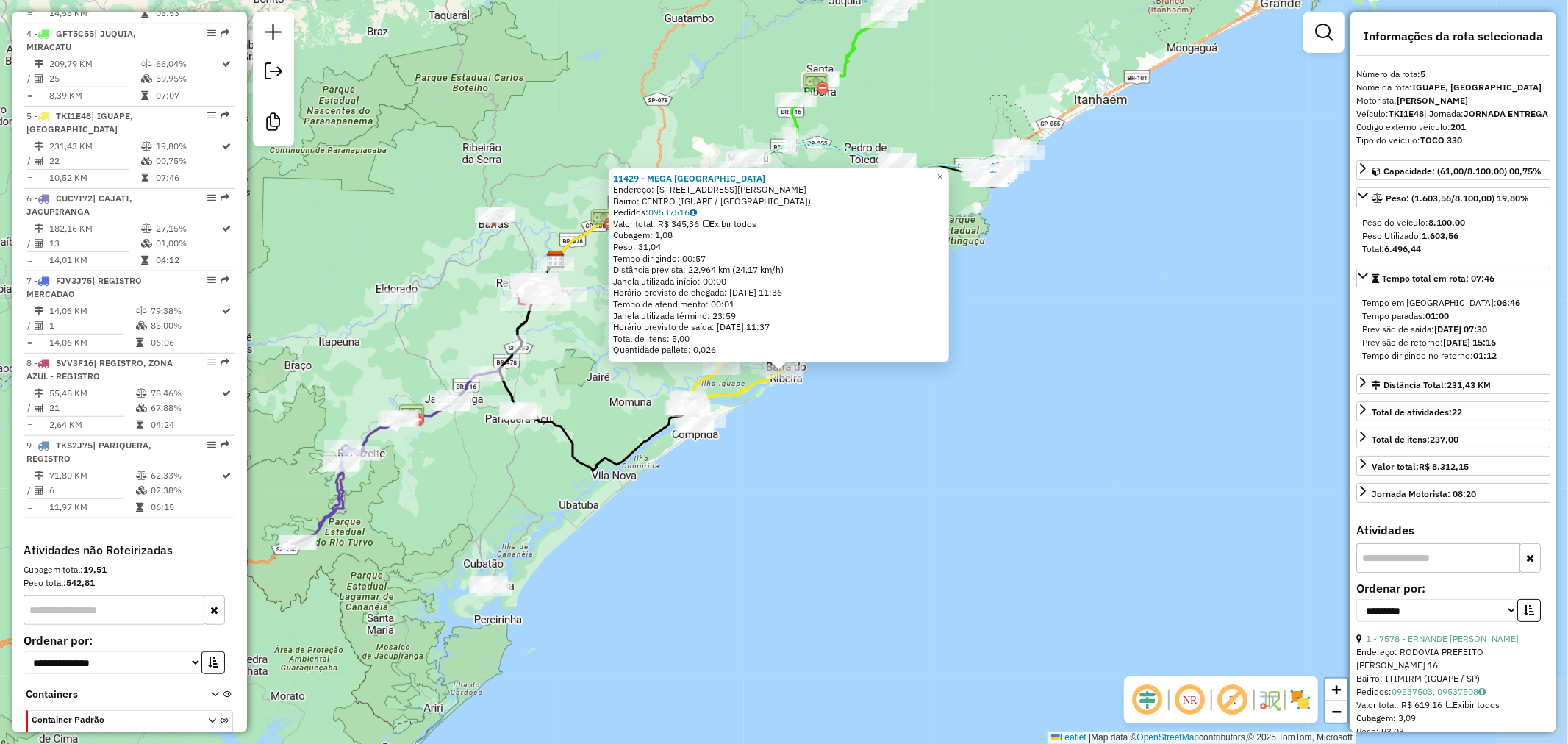
scroll to position [861, 0]
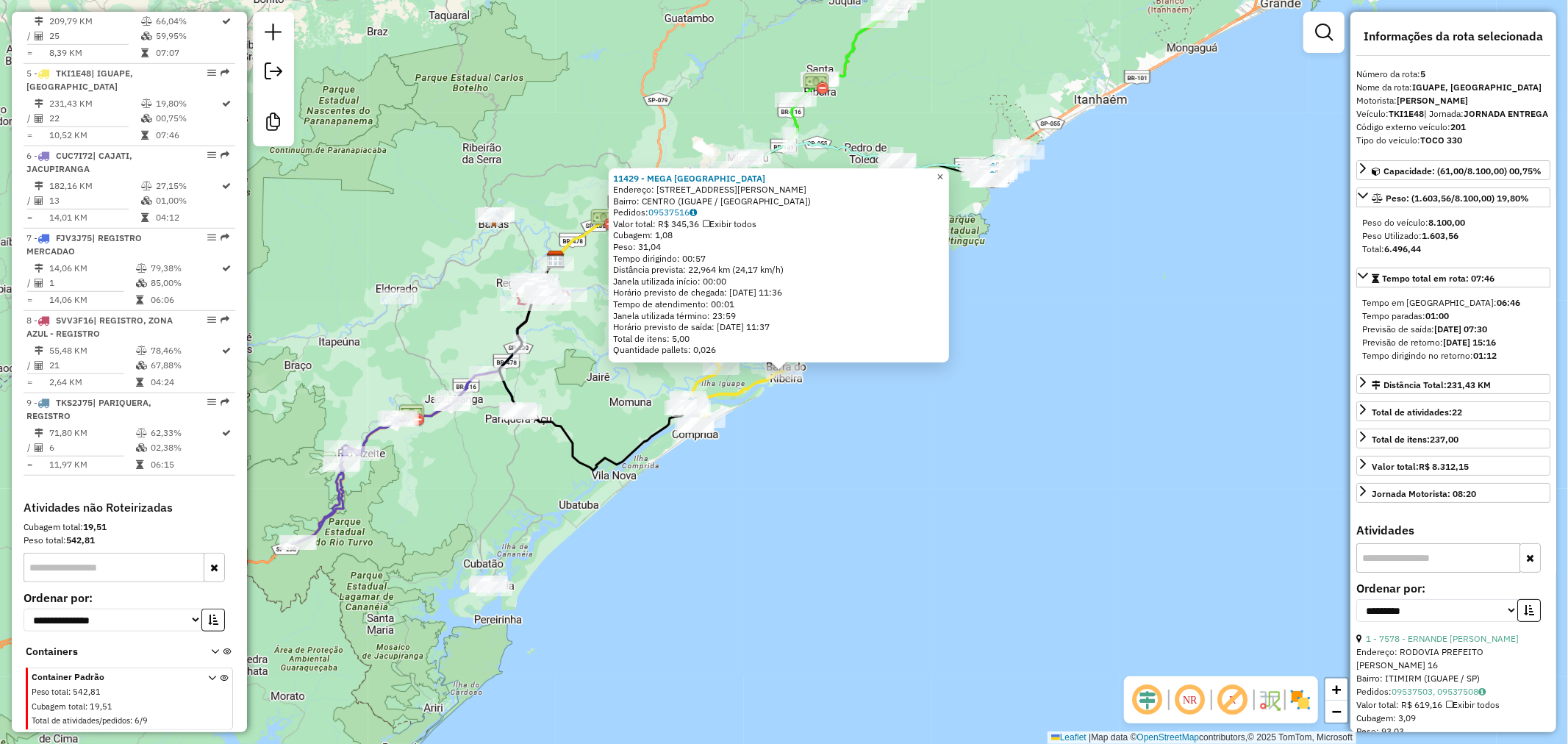
click at [949, 170] on link "×" at bounding box center [940, 177] width 18 height 18
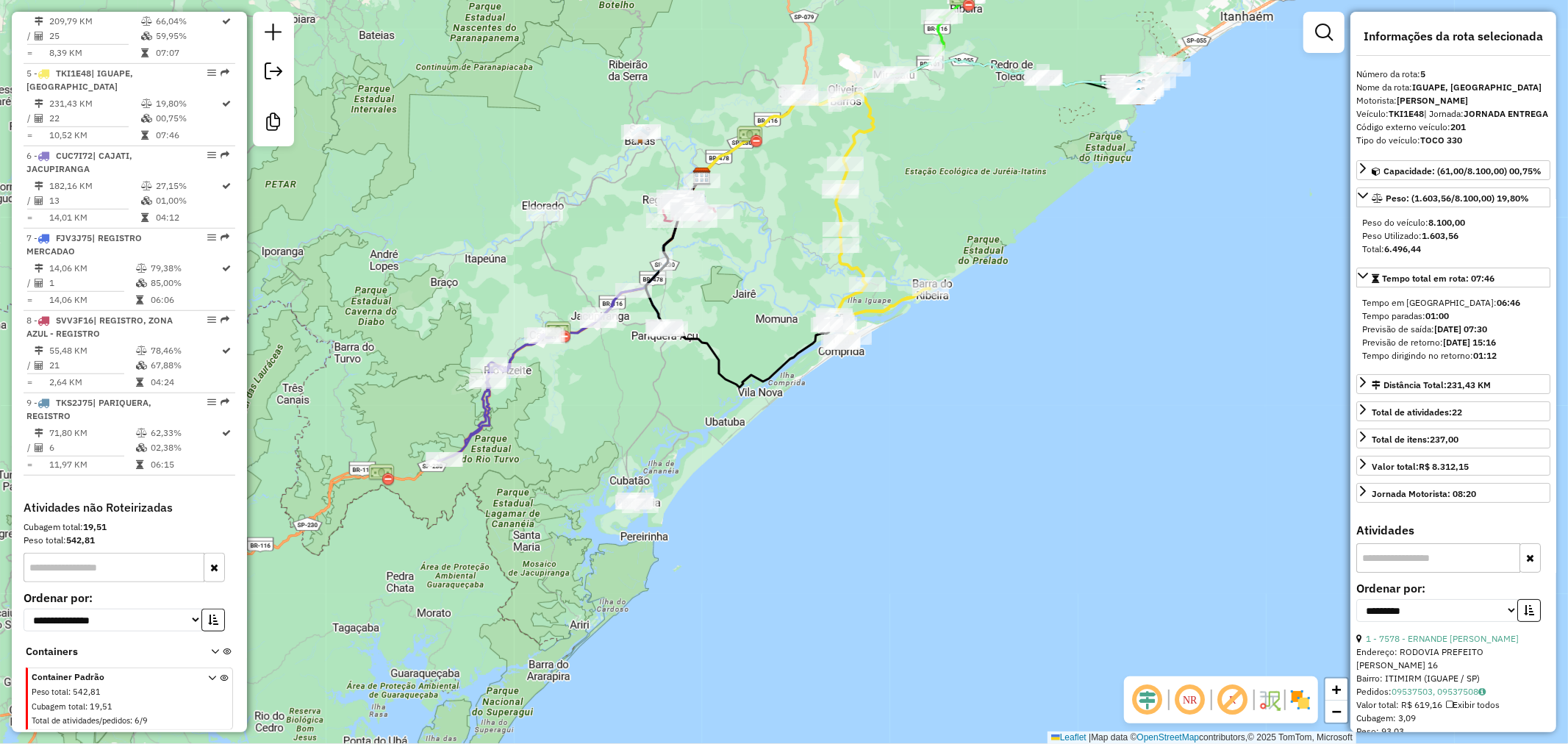
drag, startPoint x: 752, startPoint y: 512, endPoint x: 885, endPoint y: 430, distance: 156.2
click at [885, 430] on div "Janela de atendimento Grade de atendimento Capacidade Transportadoras Veículos …" at bounding box center [784, 372] width 1568 height 744
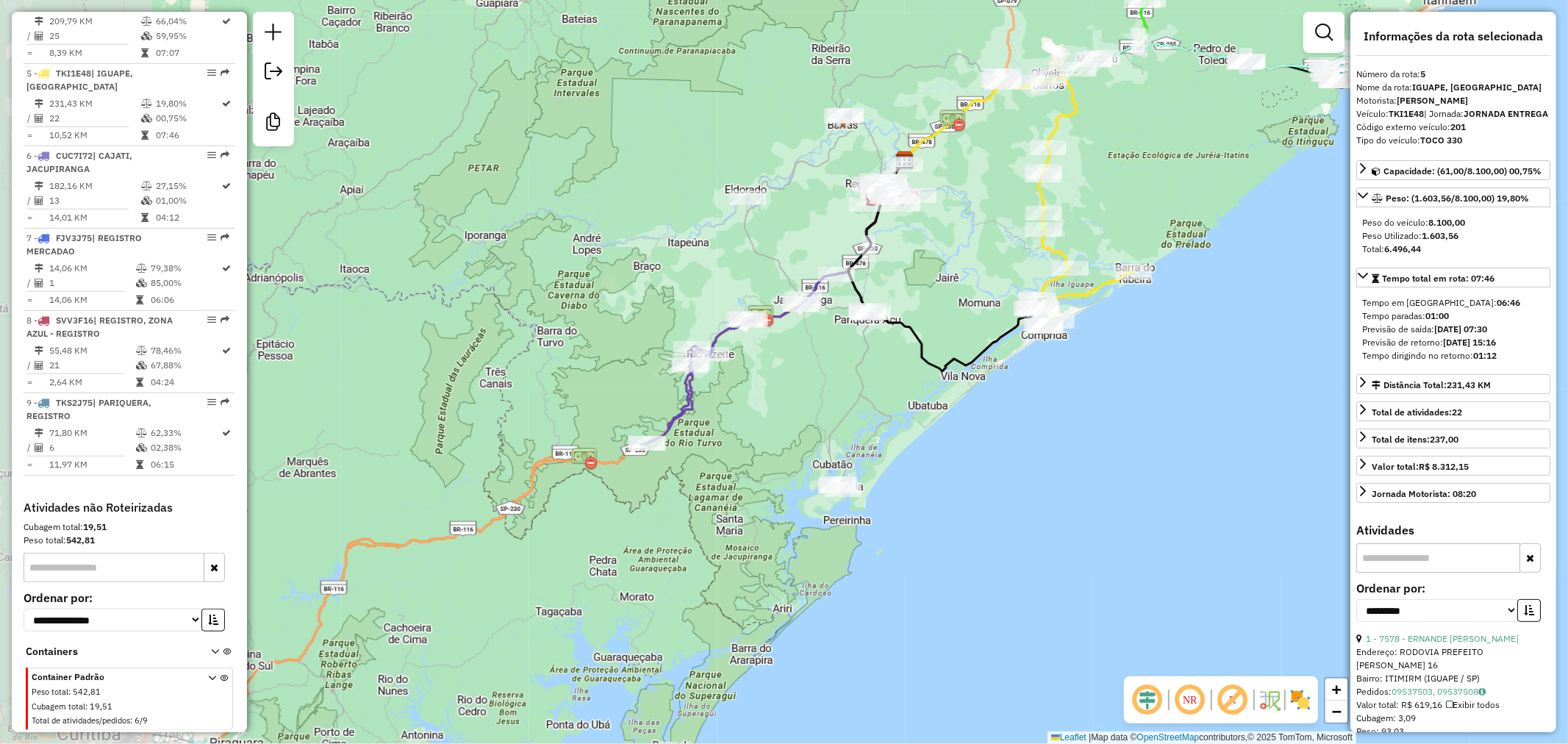
drag, startPoint x: 730, startPoint y: 540, endPoint x: 848, endPoint y: 545, distance: 118.1
click at [853, 547] on div "Janela de atendimento Grade de atendimento Capacidade Transportadoras Veículos …" at bounding box center [784, 372] width 1568 height 744
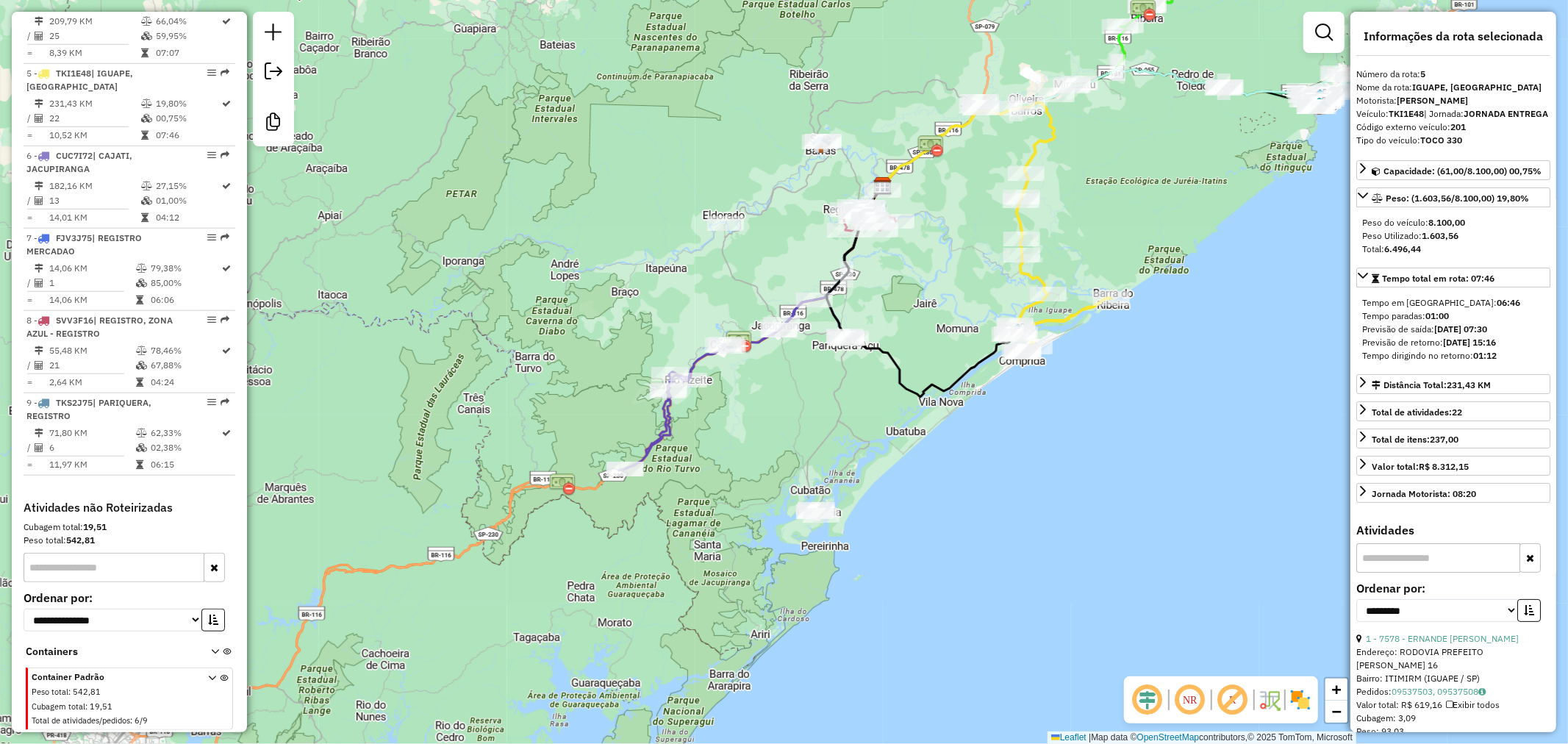
drag, startPoint x: 746, startPoint y: 452, endPoint x: 638, endPoint y: 509, distance: 122.1
click at [674, 503] on div "Janela de atendimento Grade de atendimento Capacidade Transportadoras Veículos …" at bounding box center [784, 372] width 1568 height 744
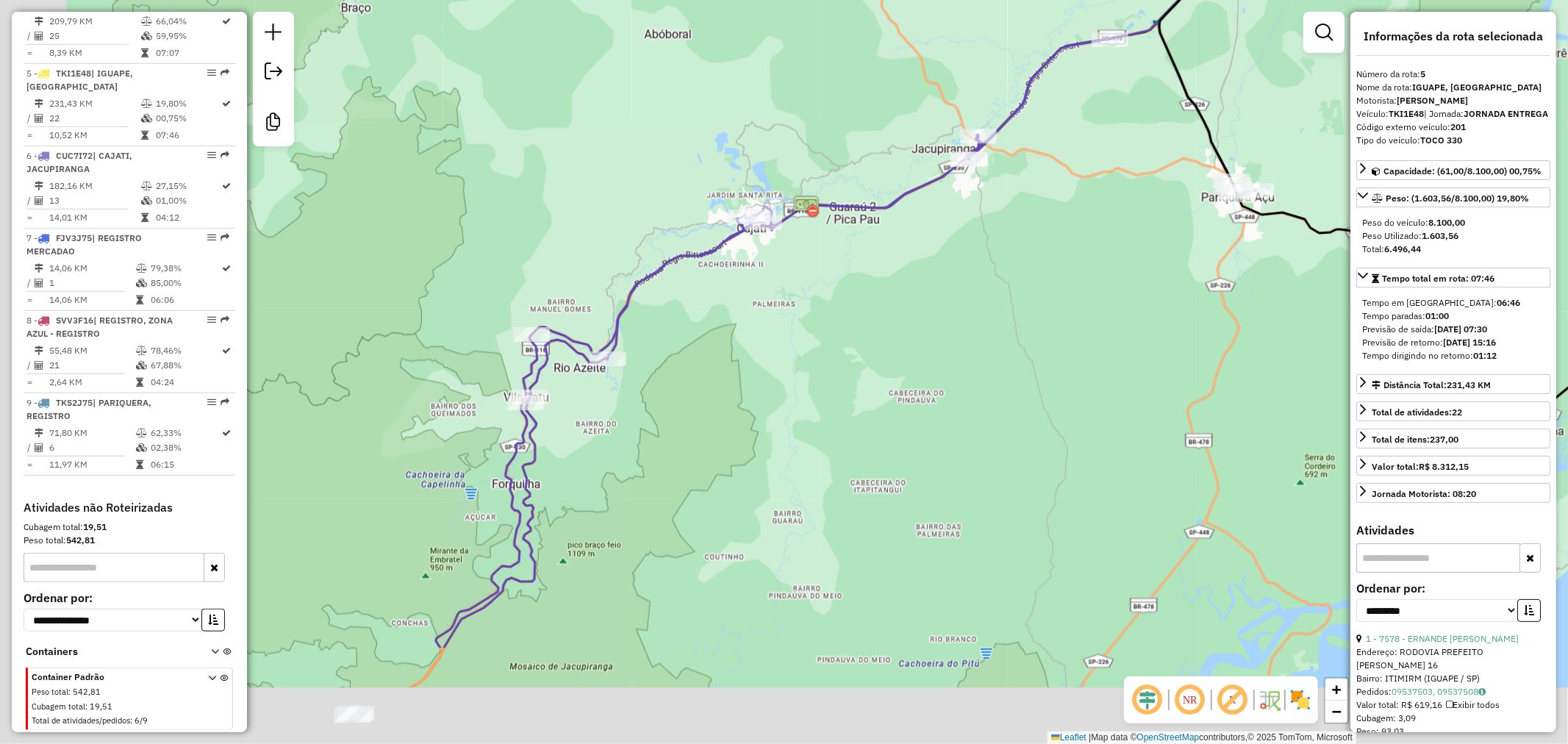
drag, startPoint x: 547, startPoint y: 539, endPoint x: 711, endPoint y: 381, distance: 227.7
click at [711, 381] on div "Janela de atendimento Grade de atendimento Capacidade Transportadoras Veículos …" at bounding box center [784, 372] width 1568 height 744
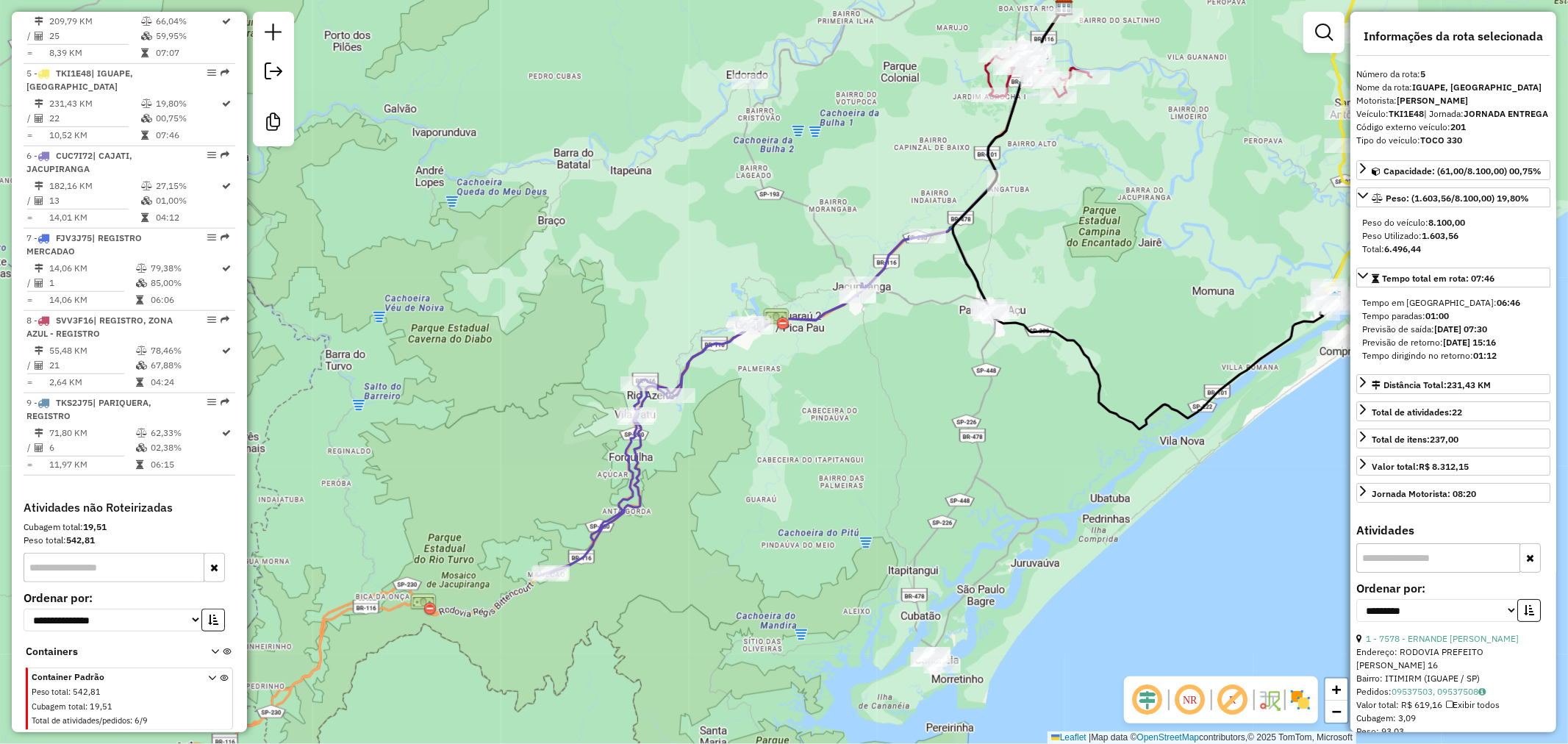
drag, startPoint x: 931, startPoint y: 449, endPoint x: 848, endPoint y: 395, distance: 99.0
click at [853, 392] on div "Janela de atendimento Grade de atendimento Capacidade Transportadoras Veículos …" at bounding box center [784, 372] width 1568 height 744
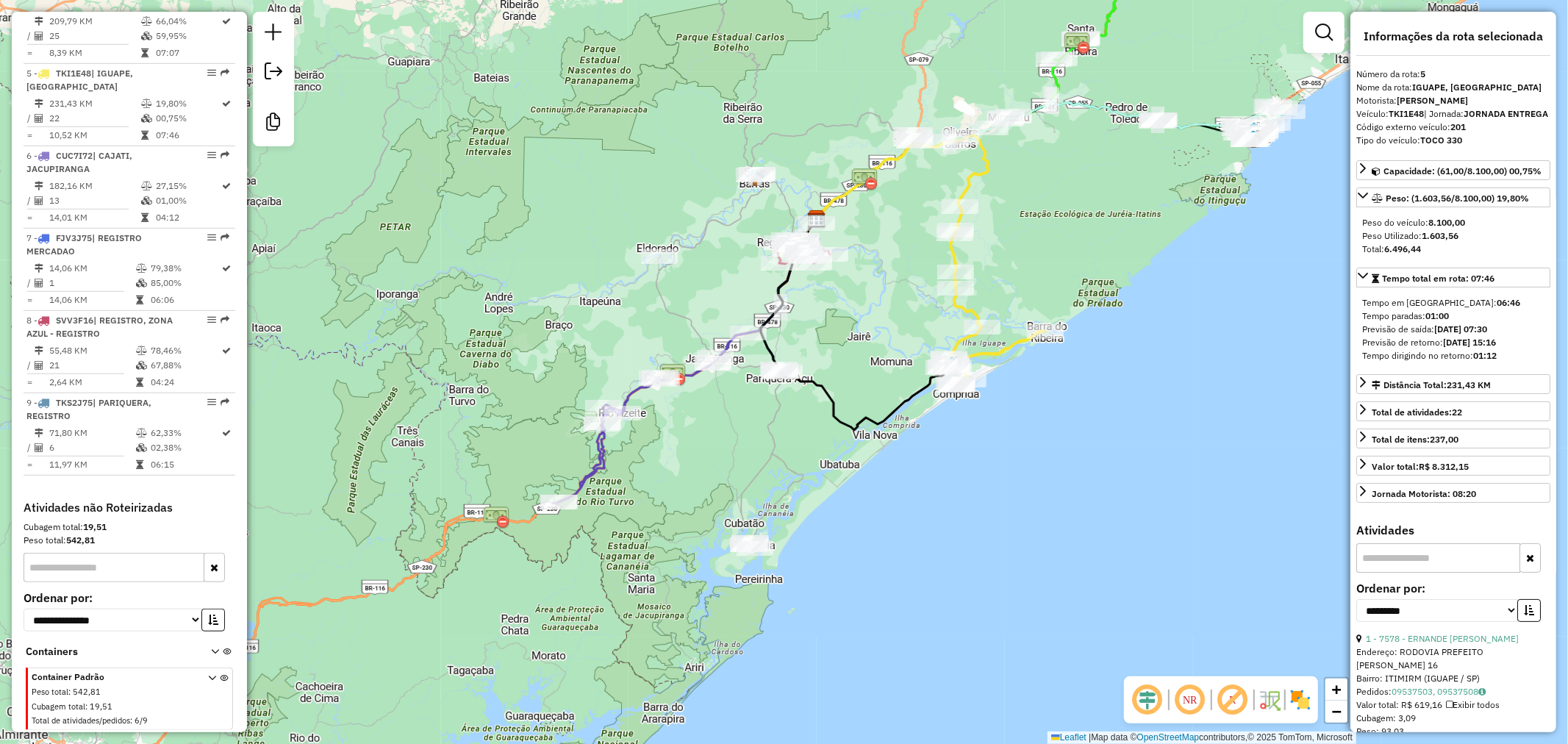
drag, startPoint x: 965, startPoint y: 474, endPoint x: 889, endPoint y: 501, distance: 80.7
click at [889, 501] on div "Janela de atendimento Grade de atendimento Capacidade Transportadoras Veículos …" at bounding box center [784, 372] width 1568 height 744
